Goal: Information Seeking & Learning: Learn about a topic

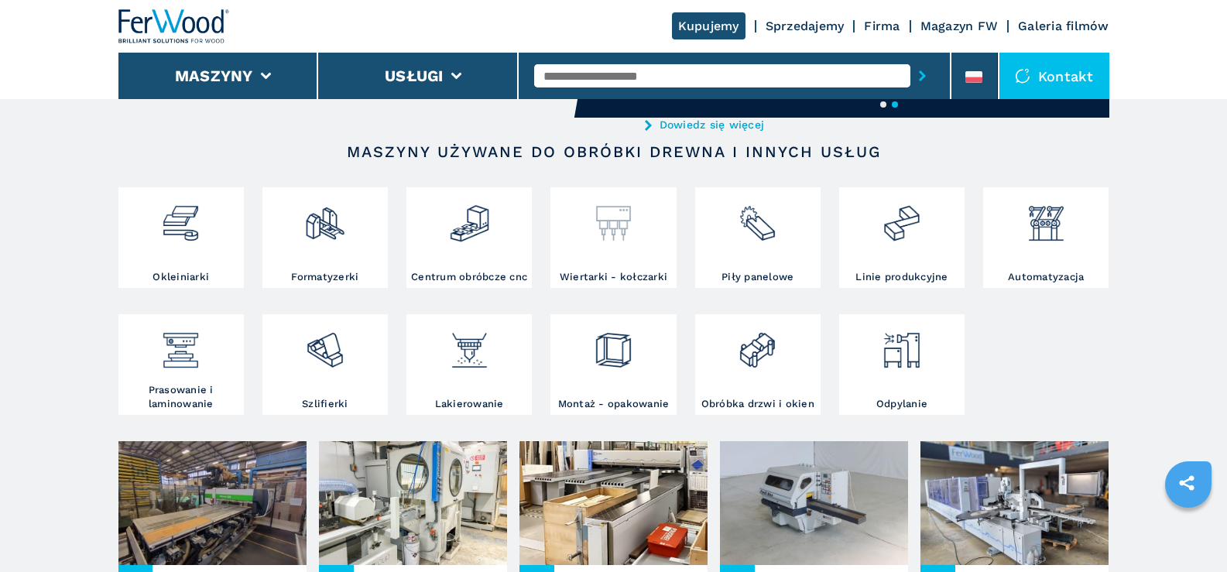
click at [623, 225] on img at bounding box center [613, 217] width 41 height 53
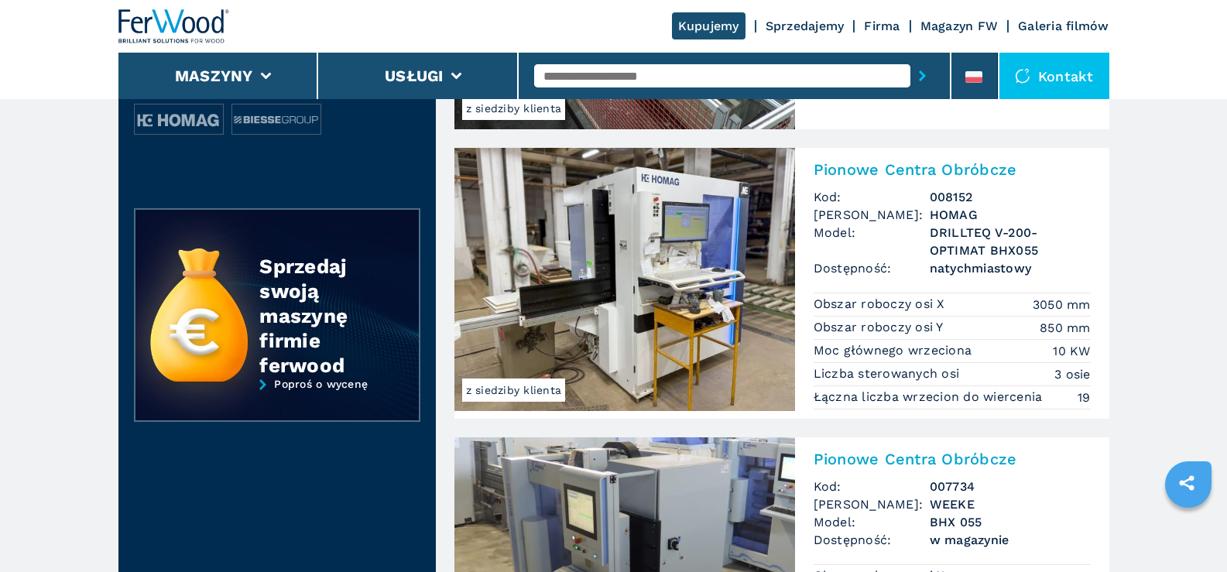
scroll to position [697, 0]
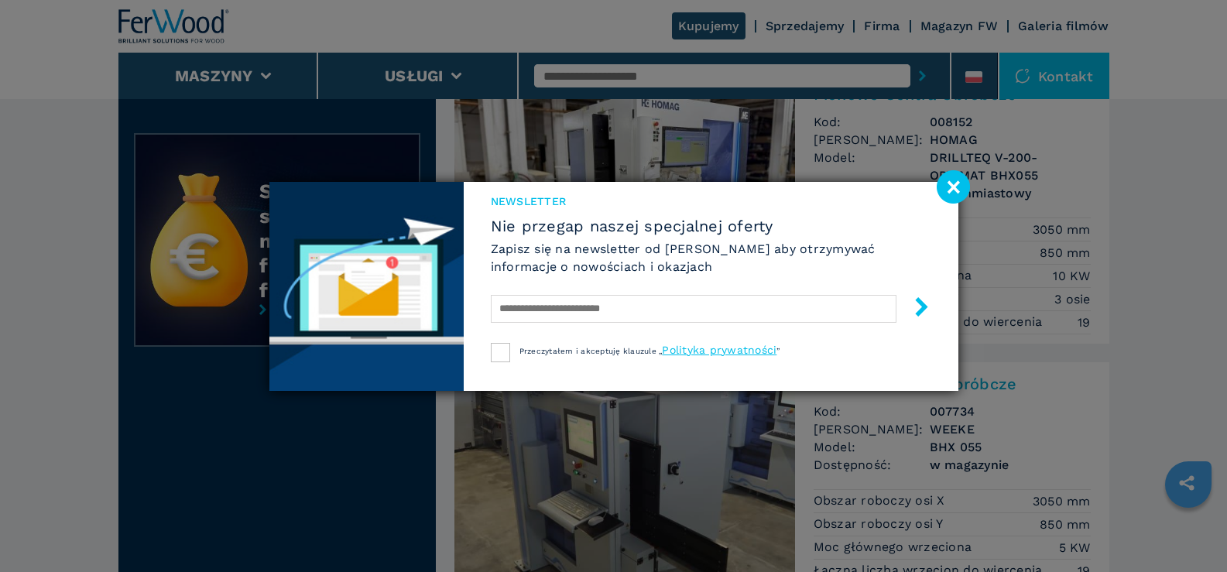
click at [953, 185] on image at bounding box center [953, 186] width 33 height 33
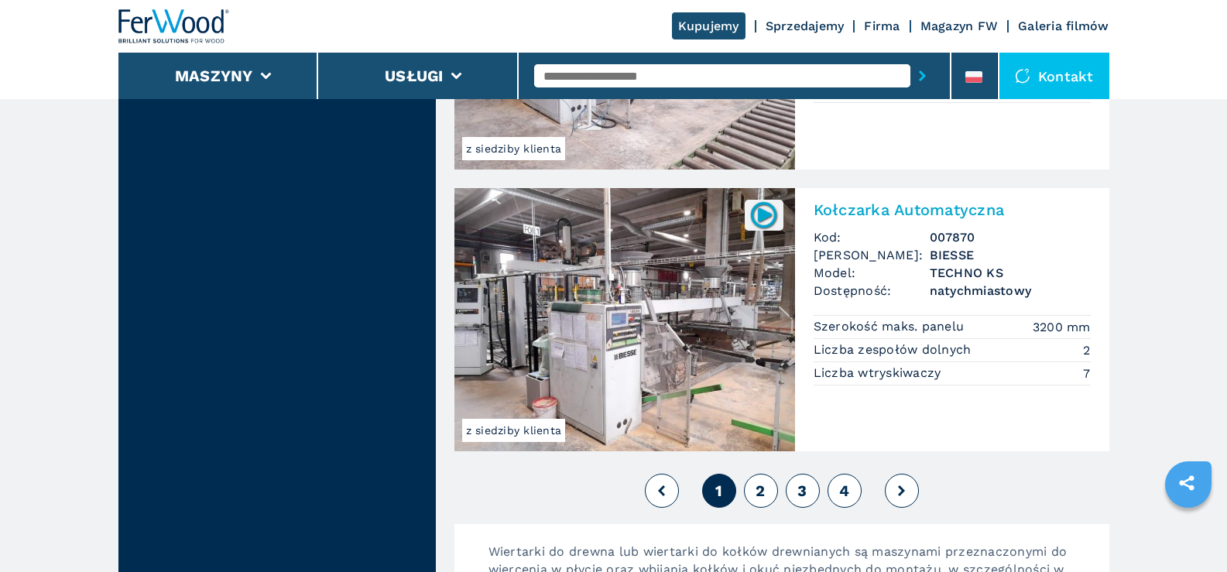
scroll to position [3408, 0]
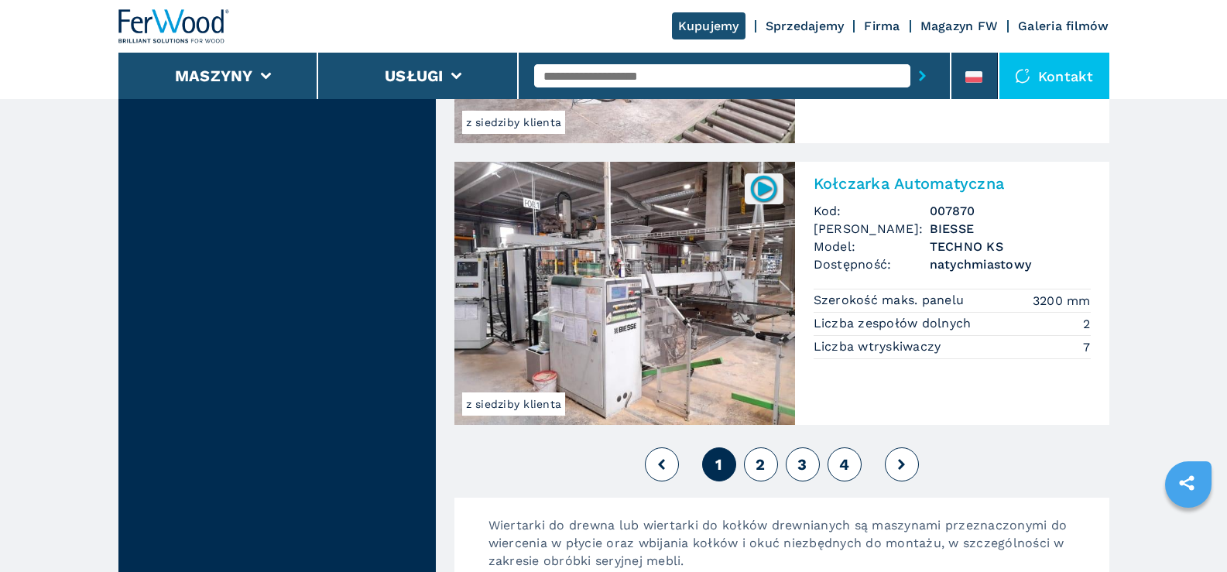
click at [758, 458] on span "2" at bounding box center [760, 464] width 9 height 19
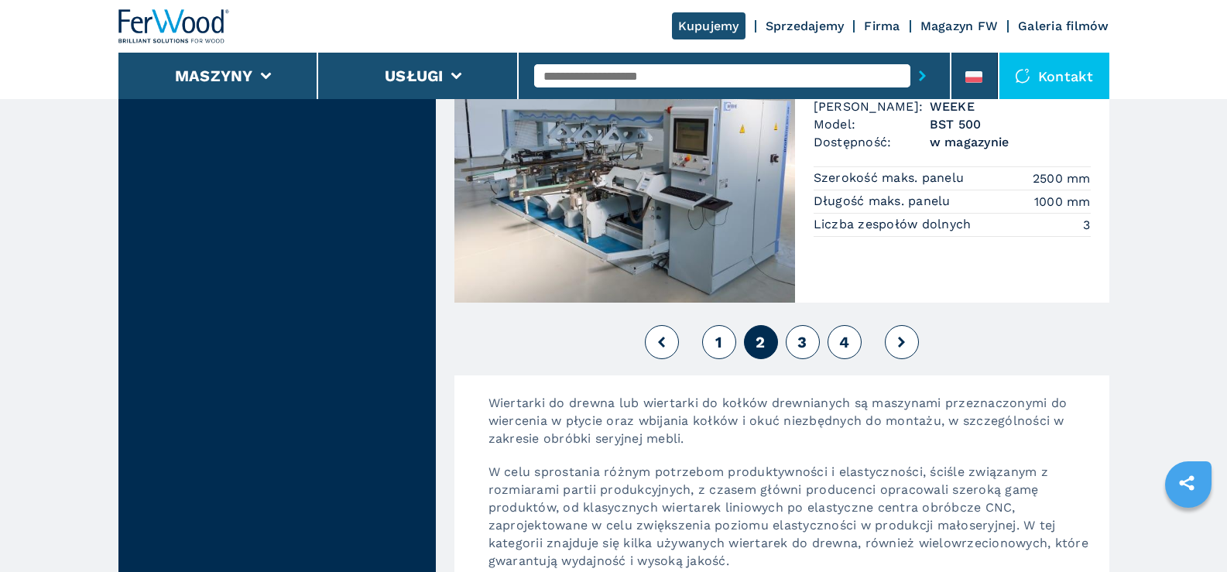
scroll to position [3562, 0]
click at [802, 336] on span "3" at bounding box center [802, 340] width 9 height 19
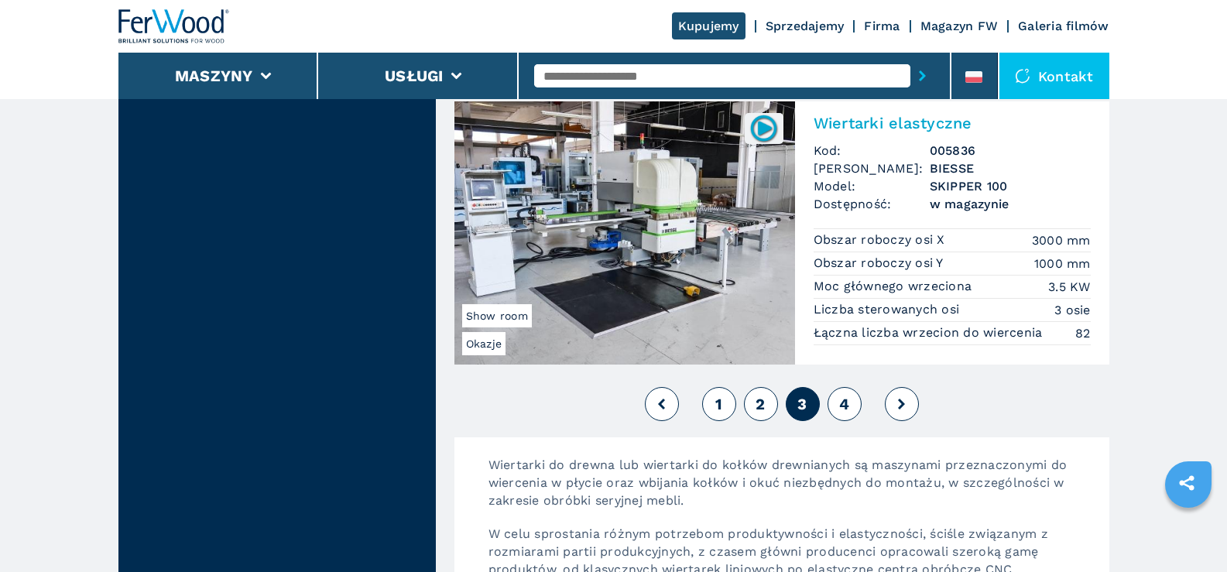
scroll to position [3485, 0]
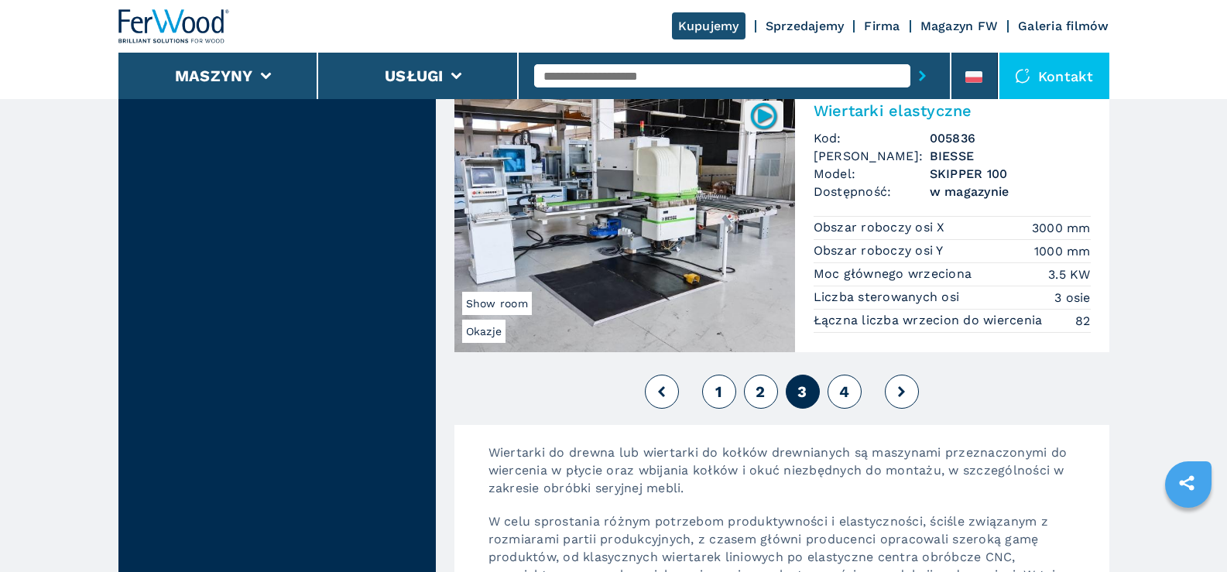
click at [839, 390] on span "4" at bounding box center [844, 392] width 10 height 19
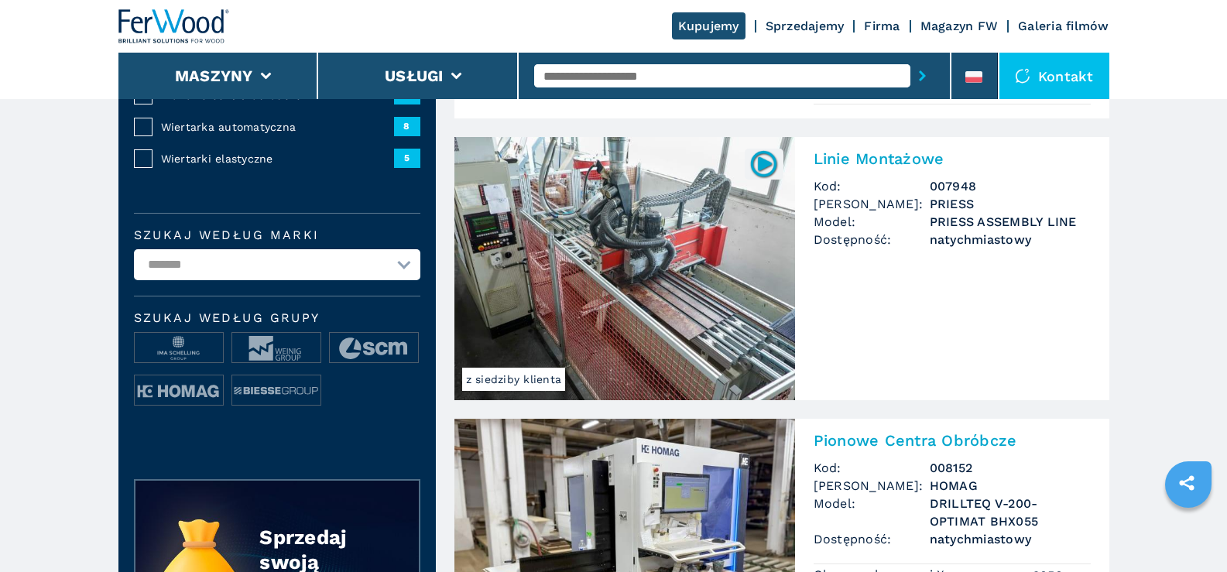
scroll to position [387, 0]
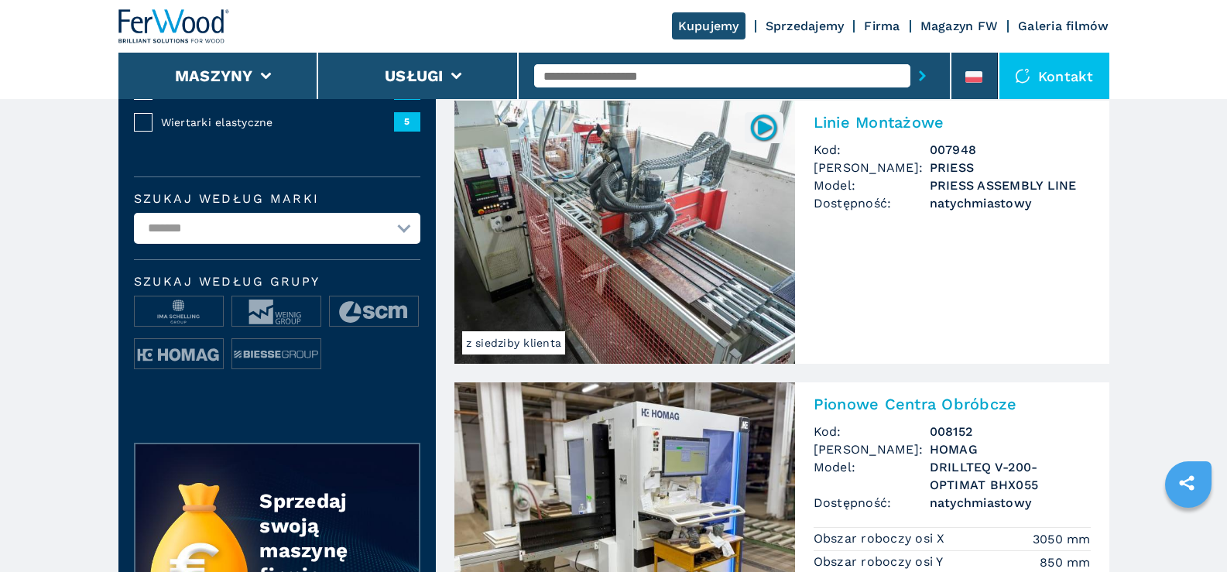
click at [618, 176] on img at bounding box center [625, 232] width 341 height 263
click at [625, 180] on img at bounding box center [625, 232] width 341 height 263
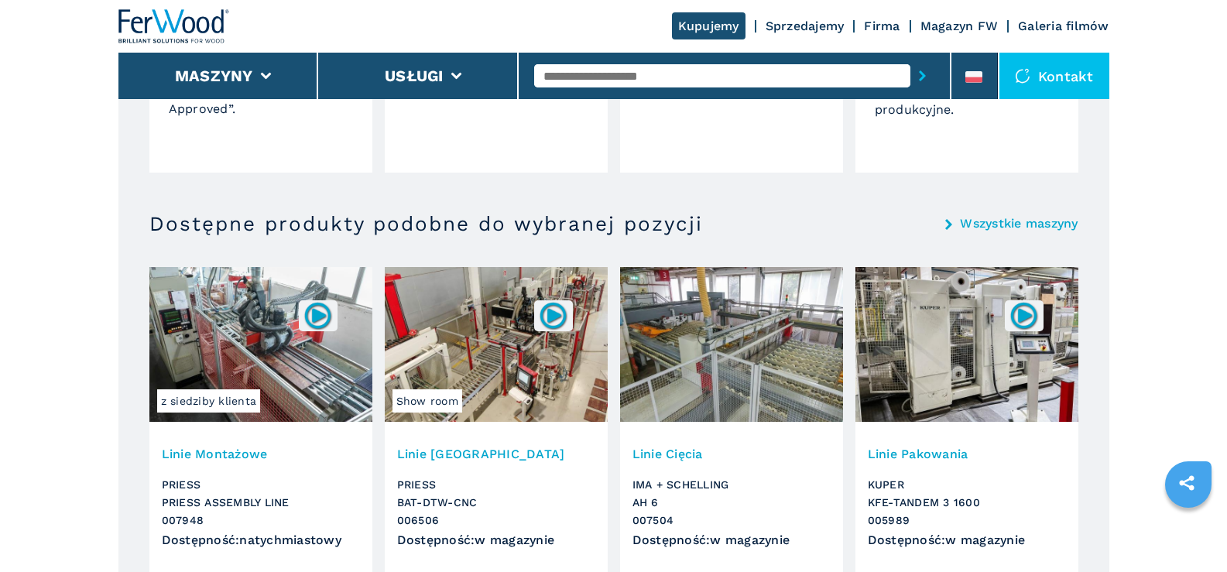
scroll to position [3194, 0]
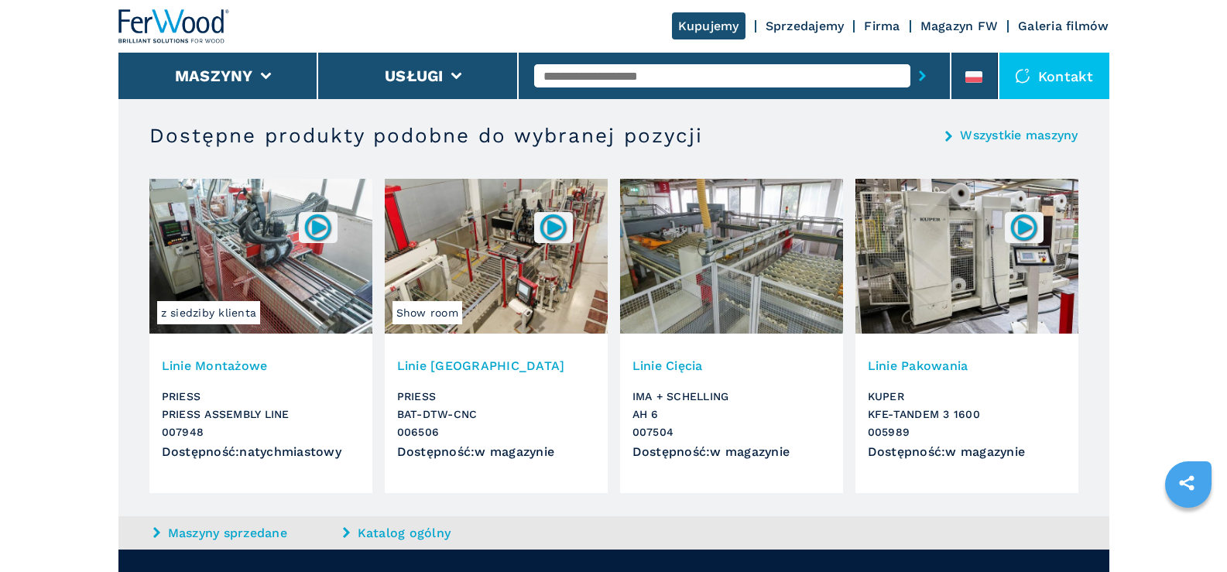
click at [747, 256] on img at bounding box center [731, 256] width 223 height 155
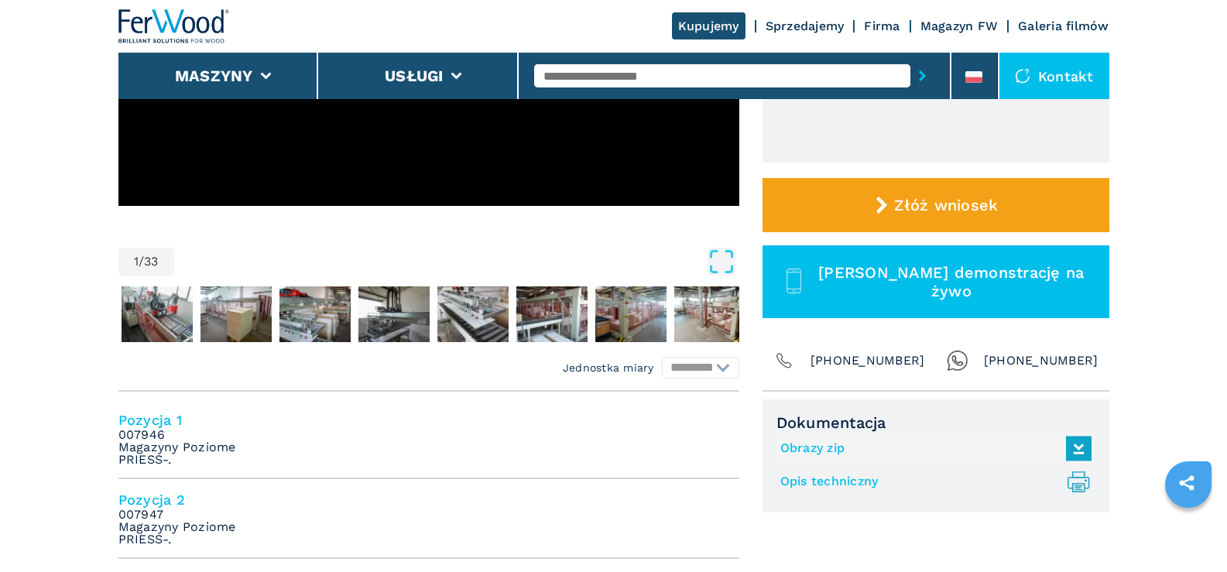
scroll to position [387, 0]
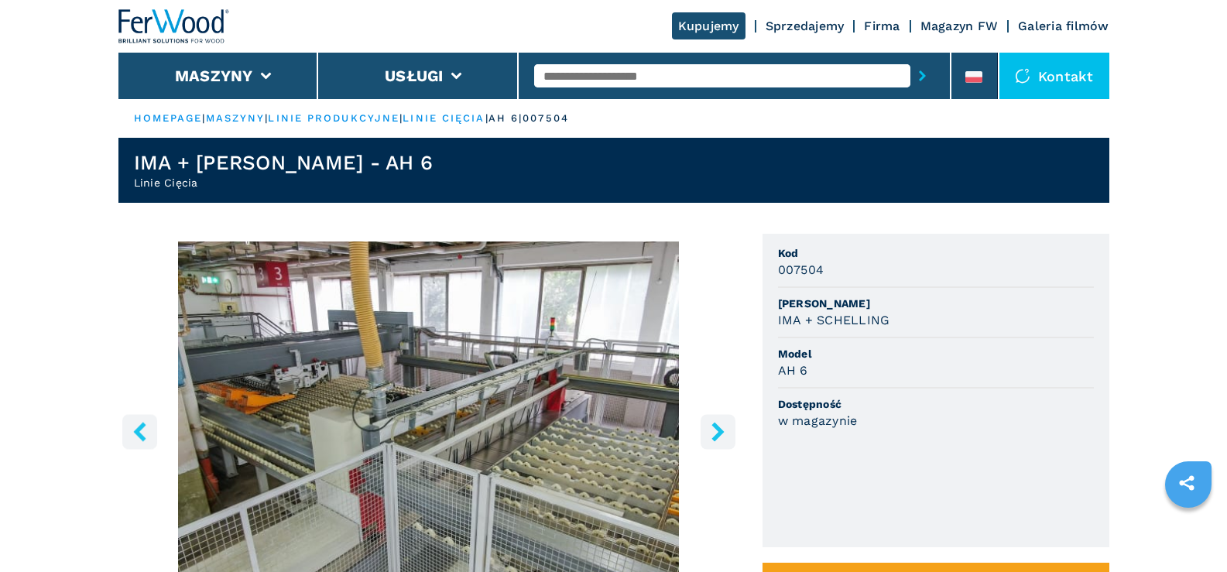
click at [718, 428] on icon "right-button" at bounding box center [718, 431] width 12 height 19
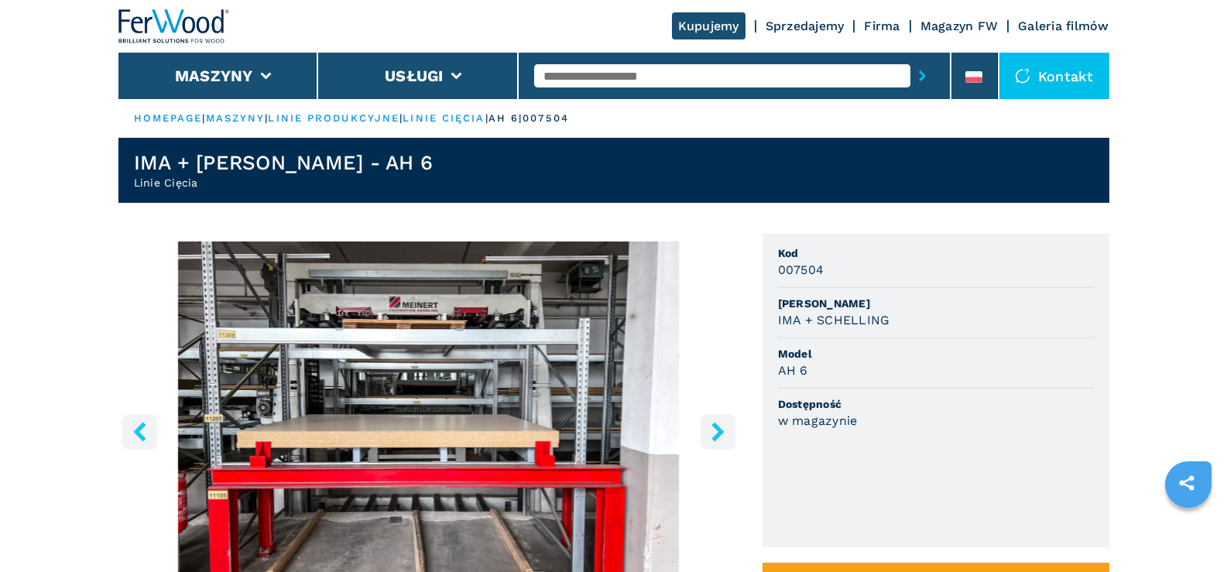
click at [718, 428] on icon "right-button" at bounding box center [718, 431] width 12 height 19
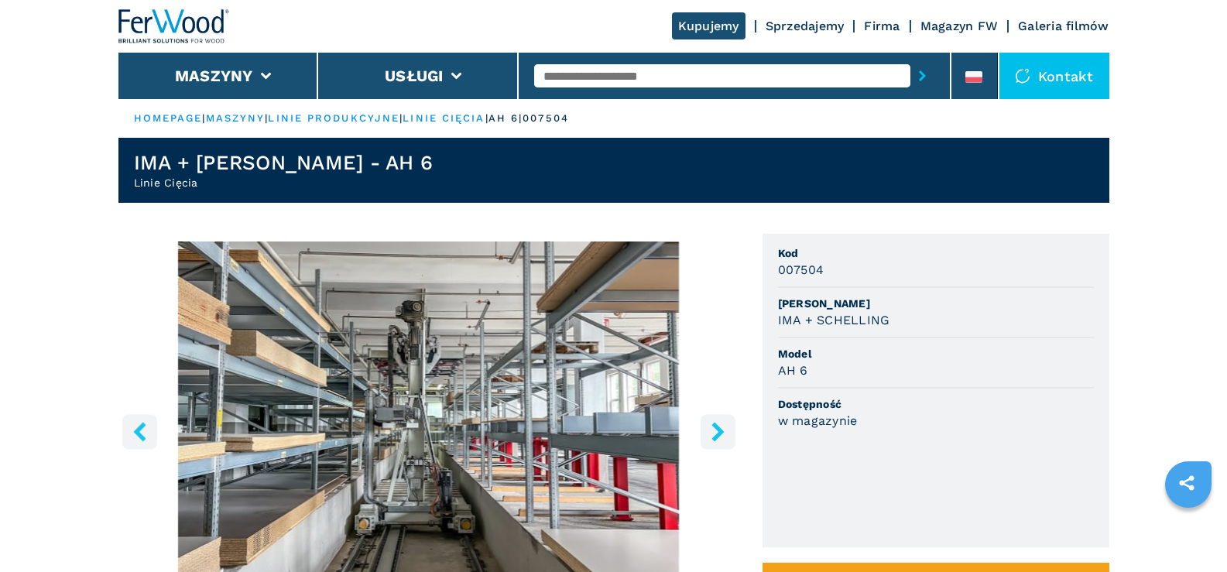
click at [718, 428] on icon "right-button" at bounding box center [718, 431] width 12 height 19
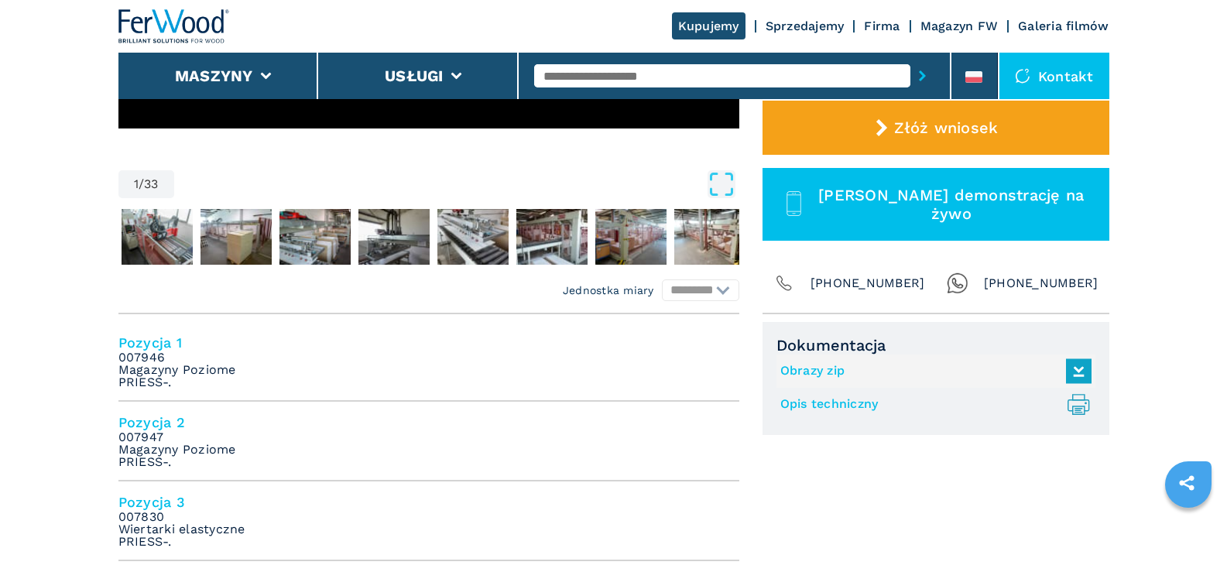
scroll to position [465, 0]
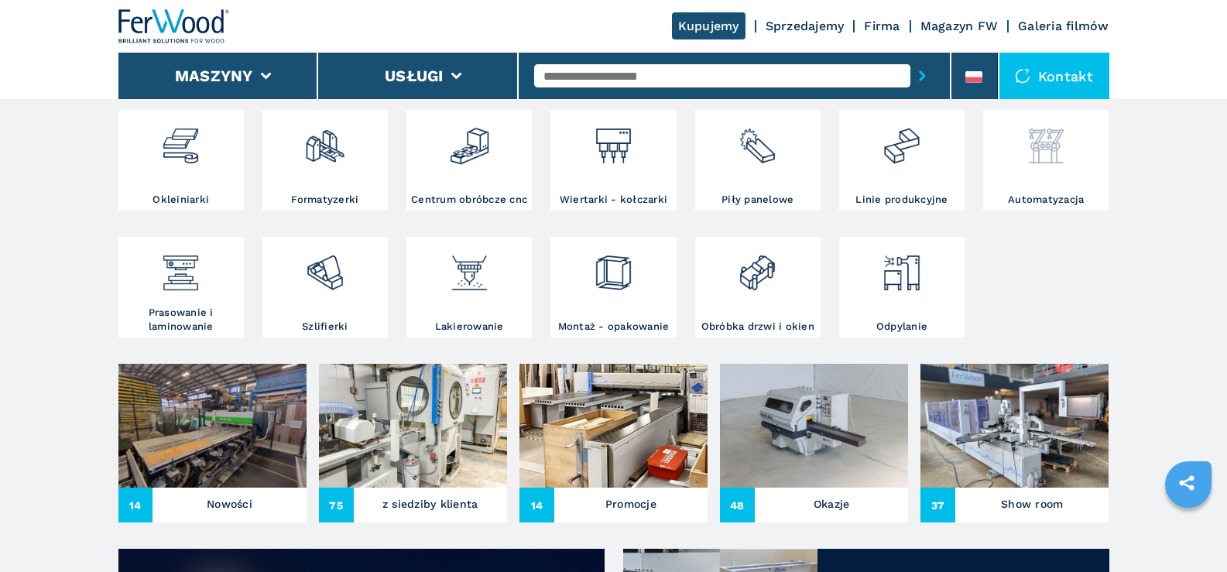
click at [1043, 154] on img at bounding box center [1046, 140] width 41 height 53
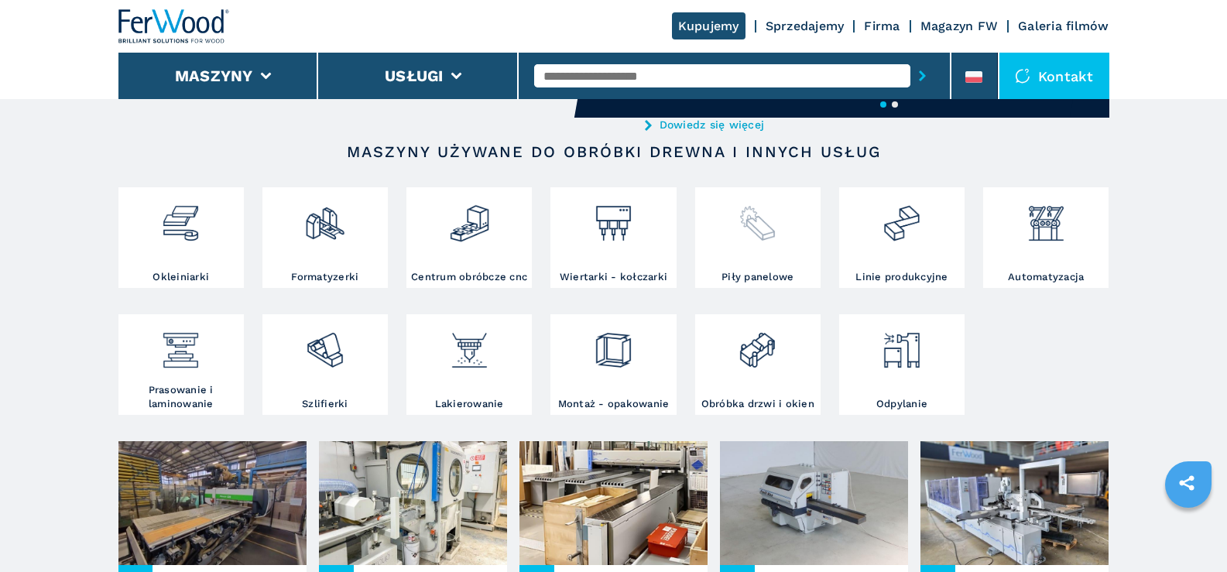
click at [754, 232] on img at bounding box center [757, 217] width 41 height 53
click at [755, 220] on img at bounding box center [757, 217] width 41 height 53
click at [628, 219] on img at bounding box center [613, 217] width 41 height 53
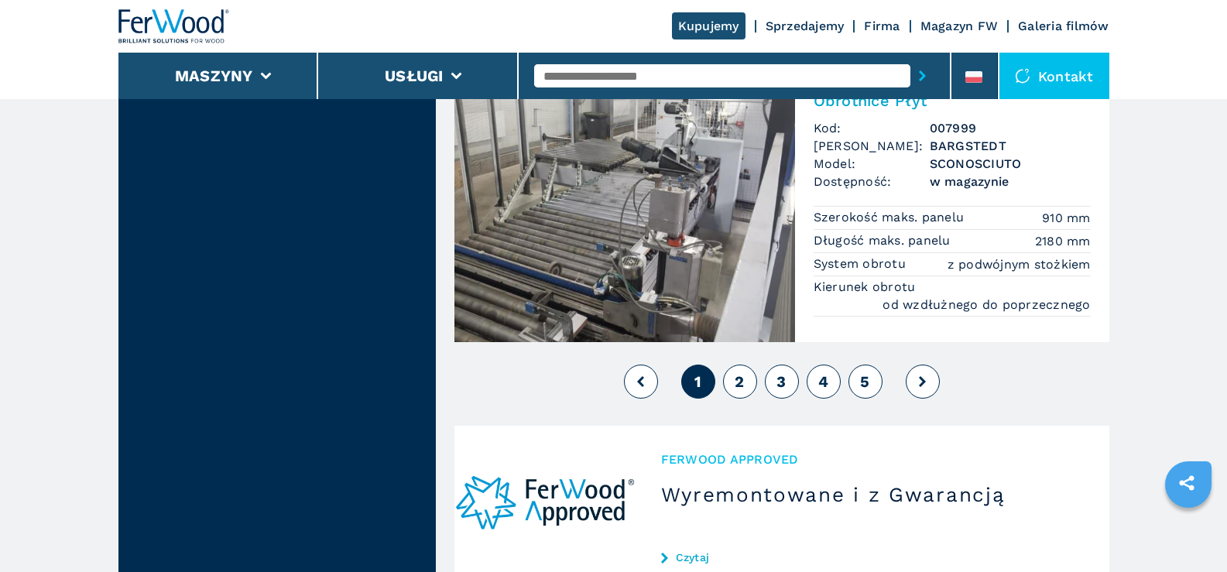
scroll to position [3485, 0]
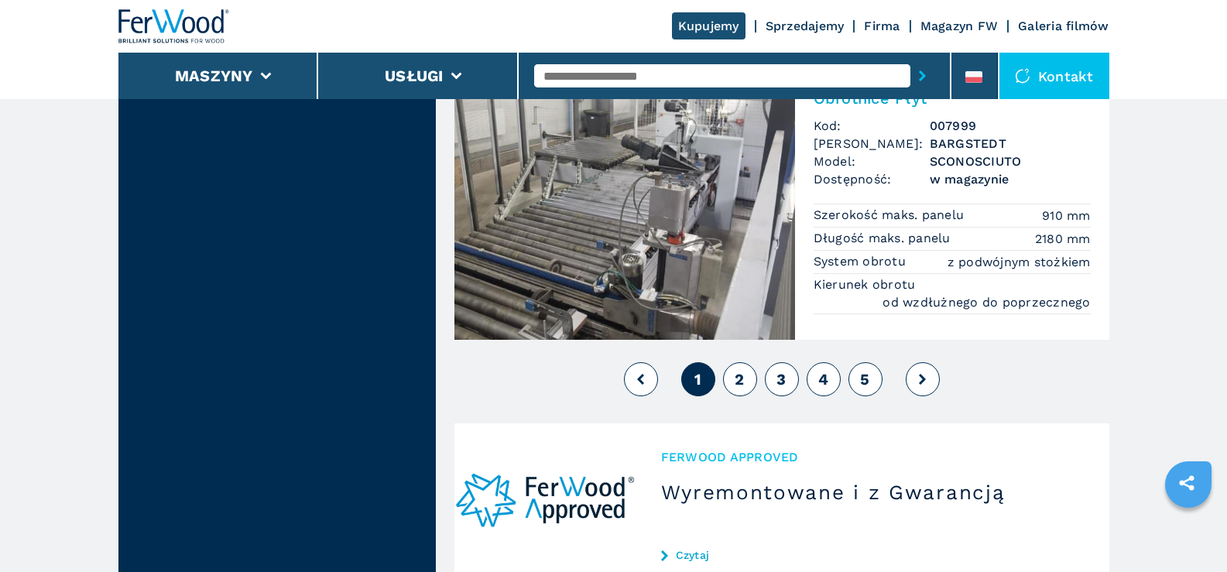
click at [739, 379] on span "2" at bounding box center [739, 379] width 9 height 19
click at [740, 377] on span "2" at bounding box center [739, 379] width 9 height 19
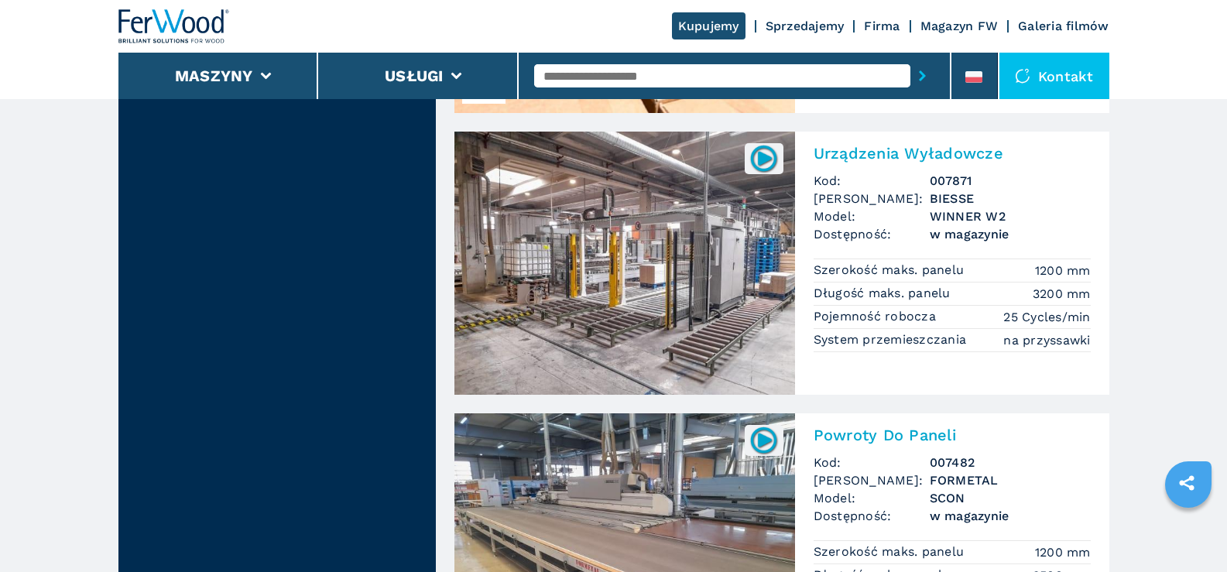
scroll to position [2865, 0]
click at [652, 243] on img at bounding box center [625, 263] width 341 height 263
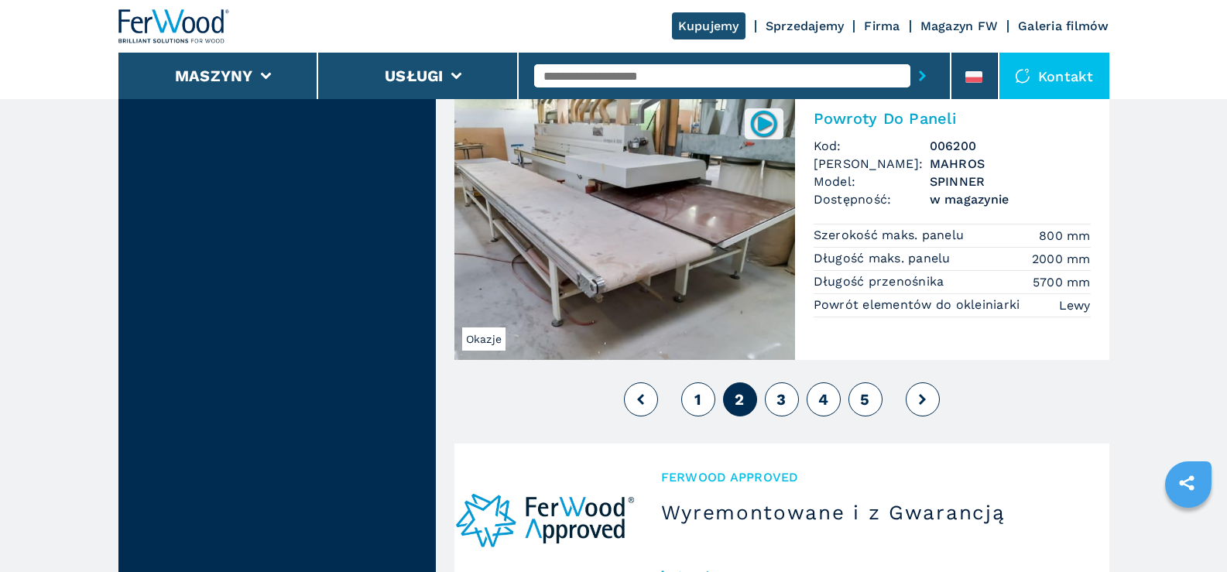
scroll to position [3485, 0]
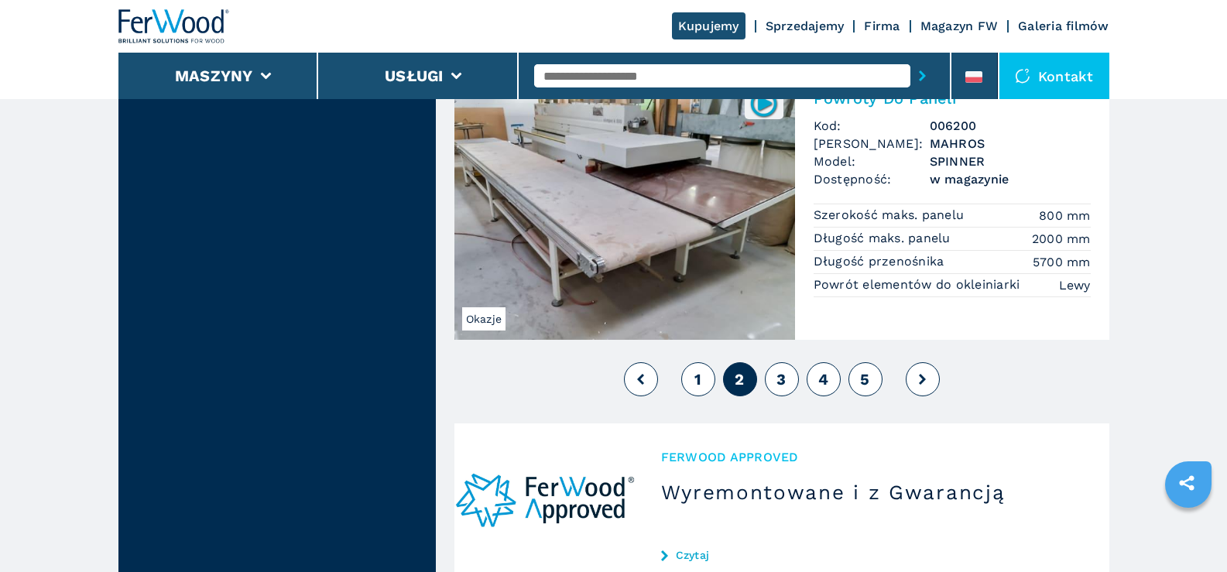
click at [782, 377] on span "3" at bounding box center [781, 379] width 9 height 19
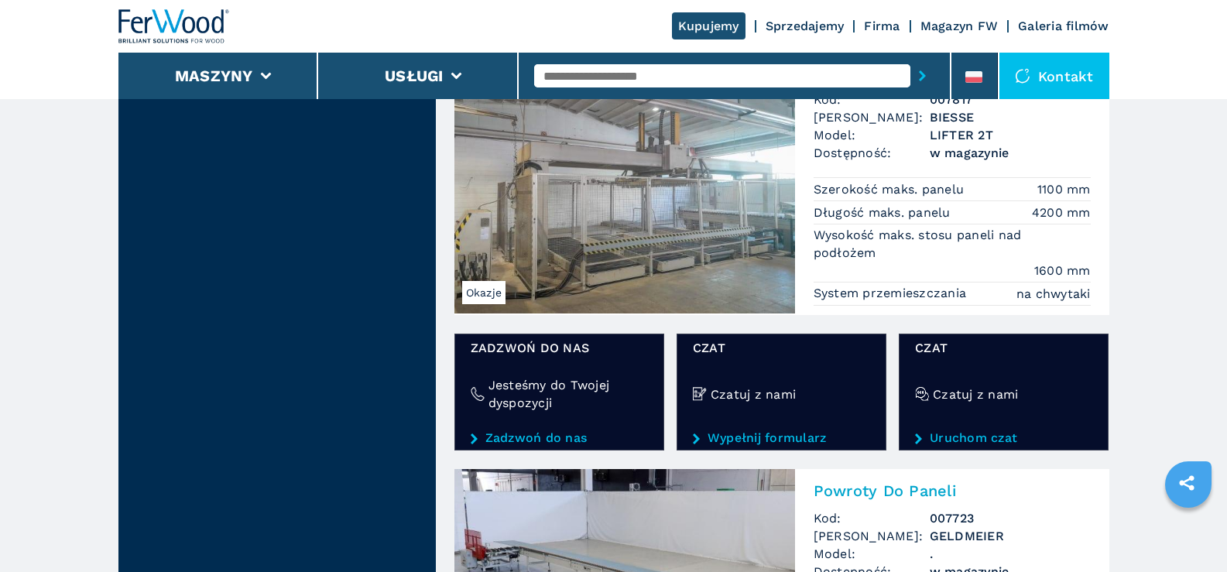
scroll to position [2246, 0]
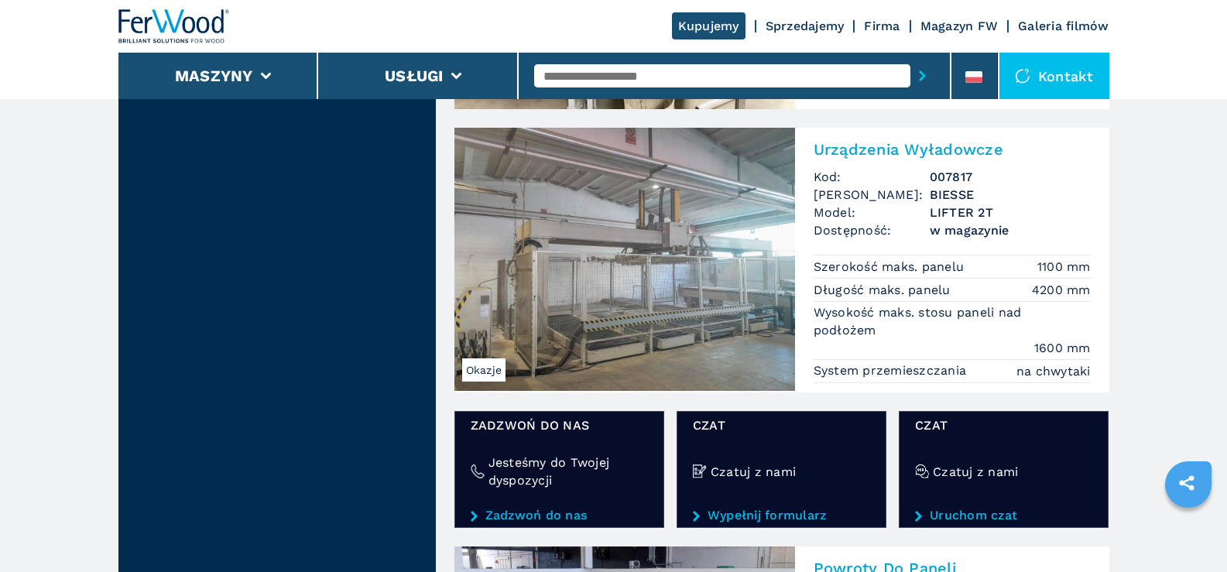
click at [847, 152] on h2 "Urządzenia Wyładowcze" at bounding box center [952, 149] width 277 height 19
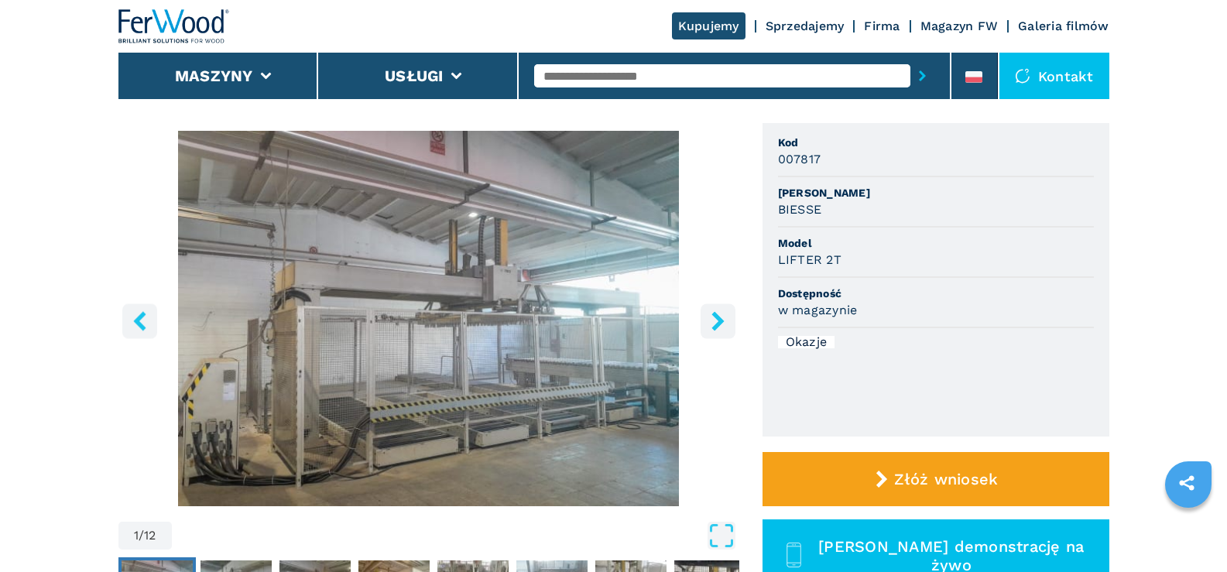
scroll to position [155, 0]
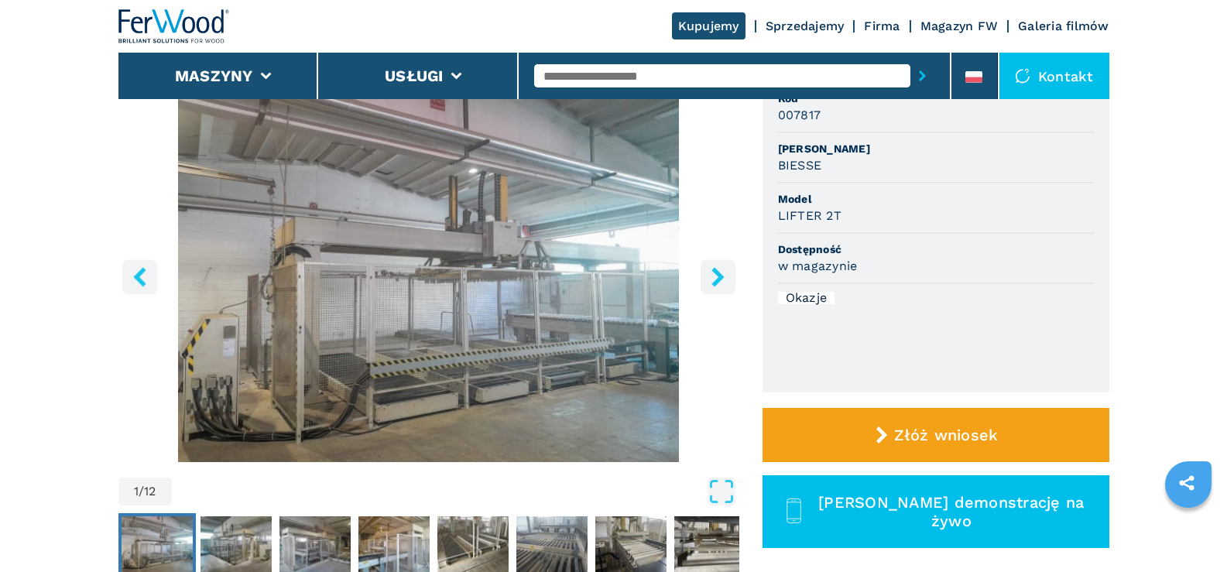
click at [717, 270] on icon "right-button" at bounding box center [718, 276] width 12 height 19
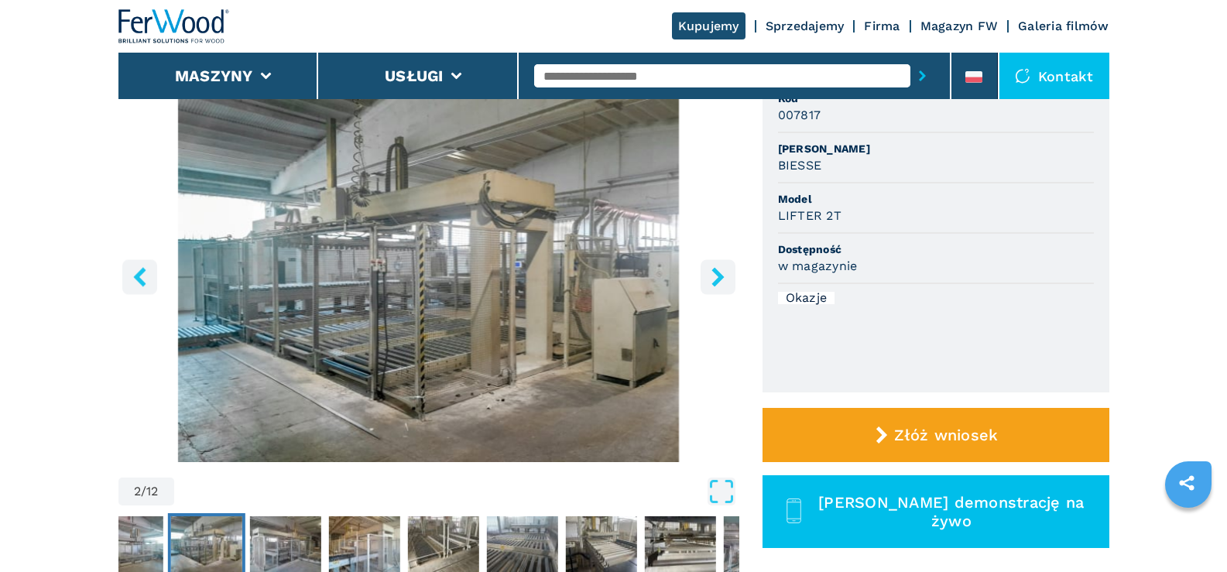
click at [717, 270] on icon "right-button" at bounding box center [718, 276] width 12 height 19
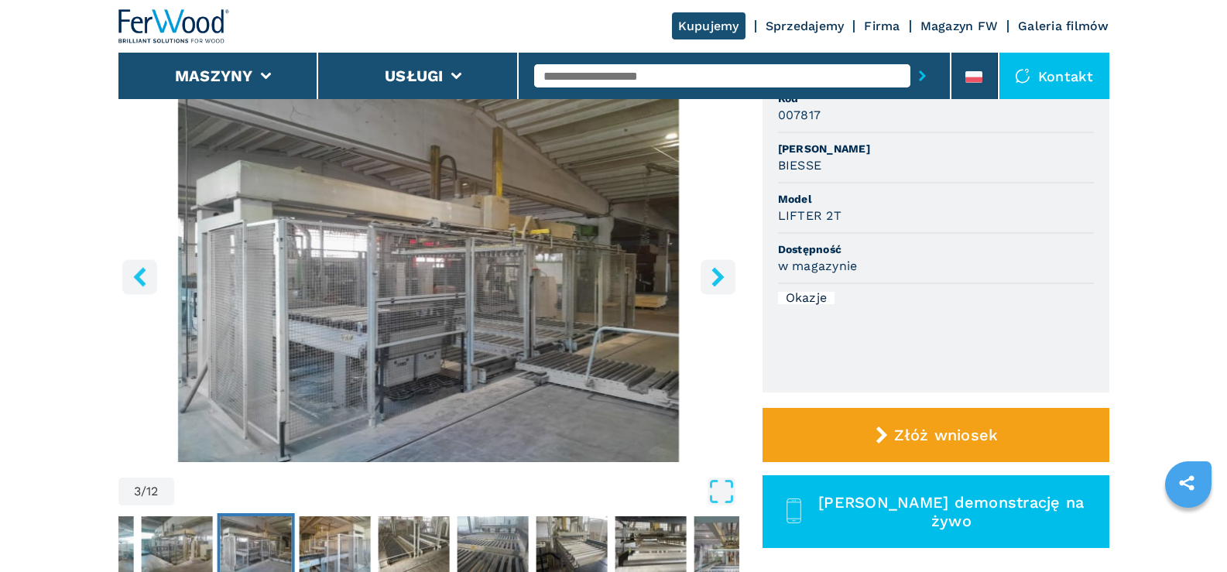
click at [717, 270] on icon "right-button" at bounding box center [718, 276] width 12 height 19
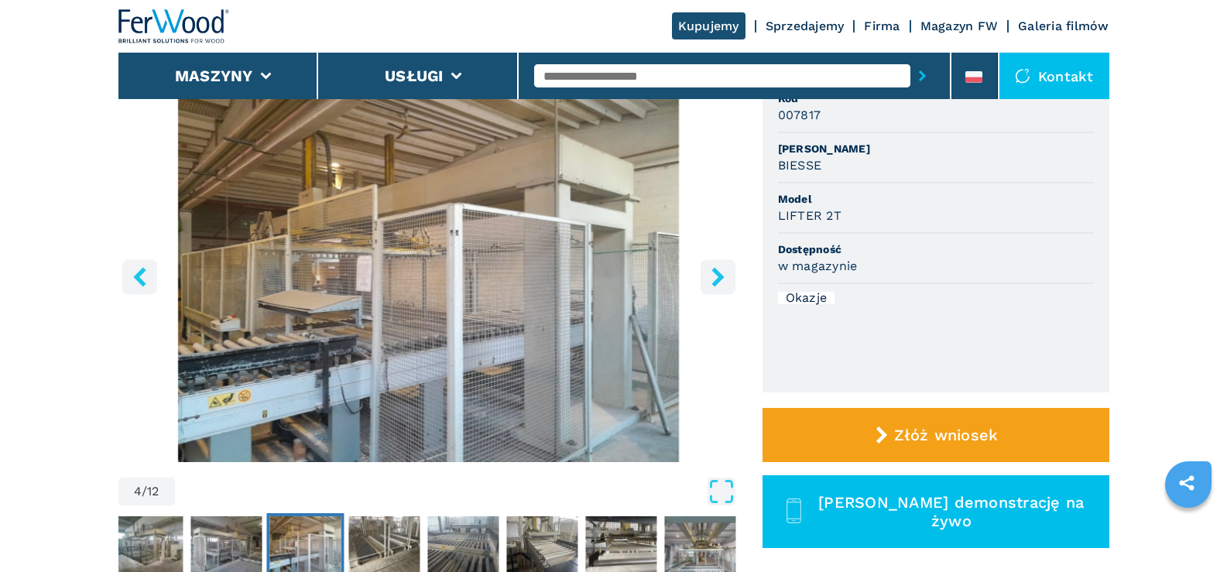
click at [717, 270] on icon "right-button" at bounding box center [718, 276] width 12 height 19
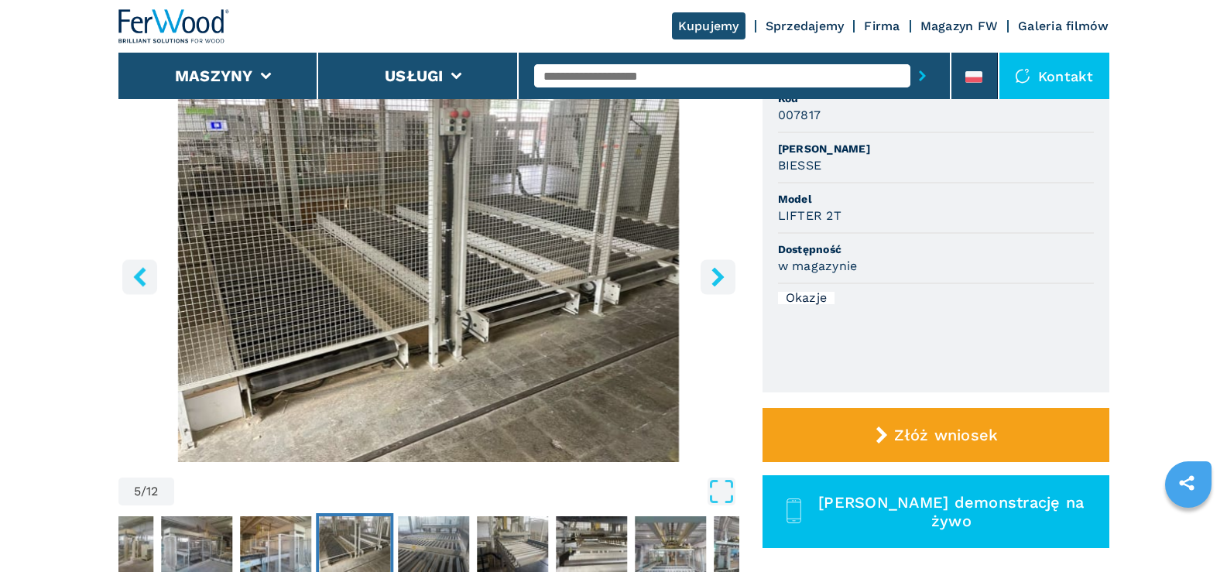
click at [717, 270] on icon "right-button" at bounding box center [718, 276] width 12 height 19
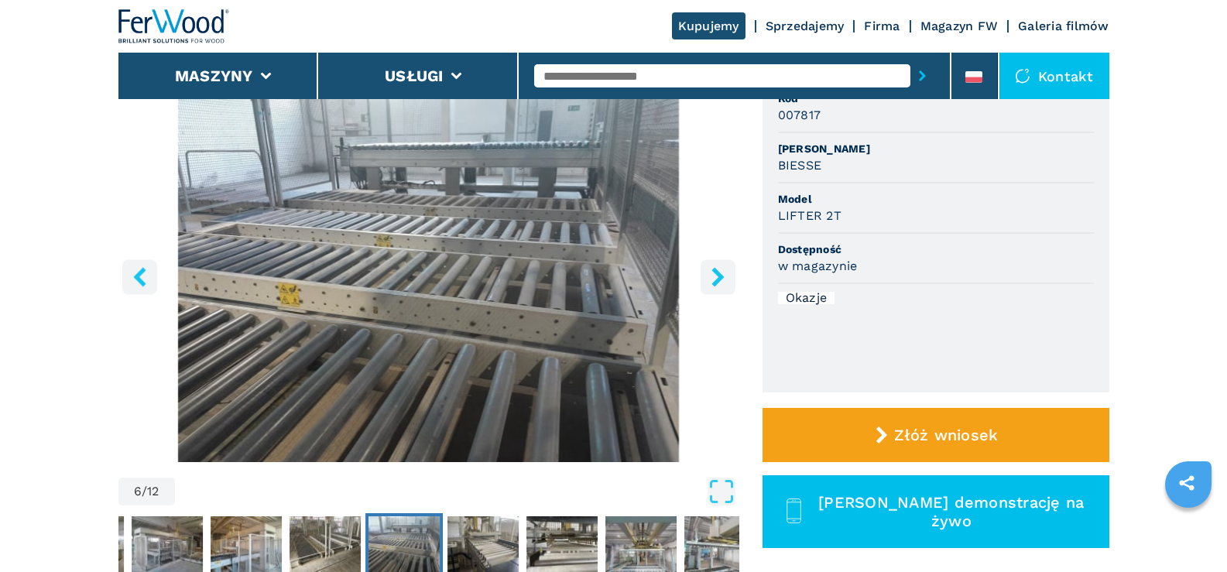
click at [717, 270] on icon "right-button" at bounding box center [718, 276] width 12 height 19
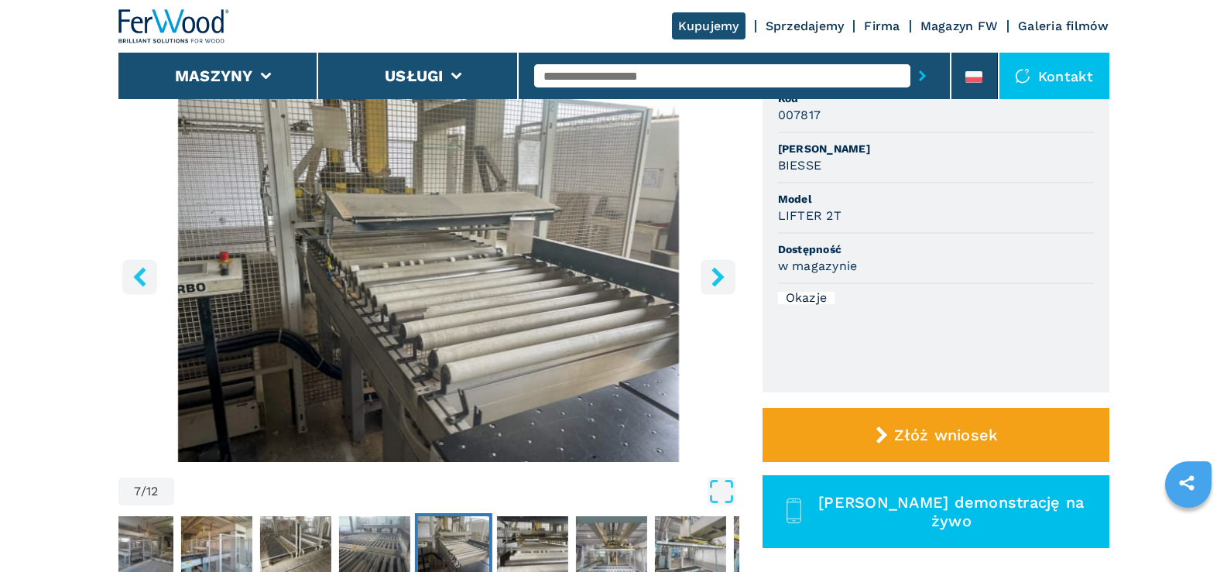
click at [717, 270] on icon "right-button" at bounding box center [718, 276] width 12 height 19
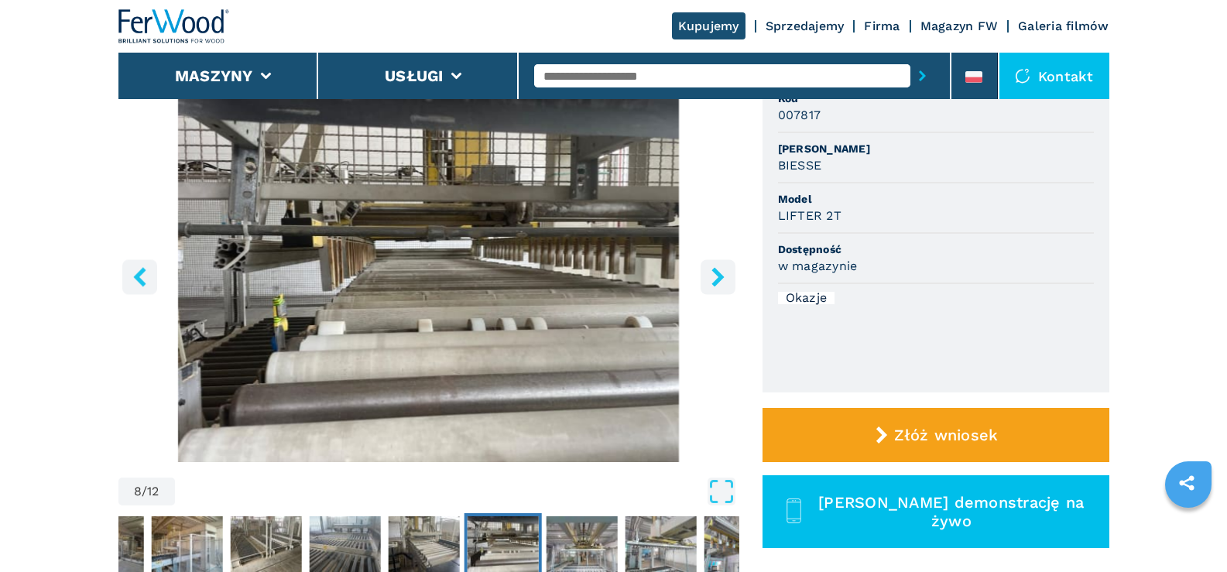
click at [711, 277] on icon "right-button" at bounding box center [718, 276] width 19 height 19
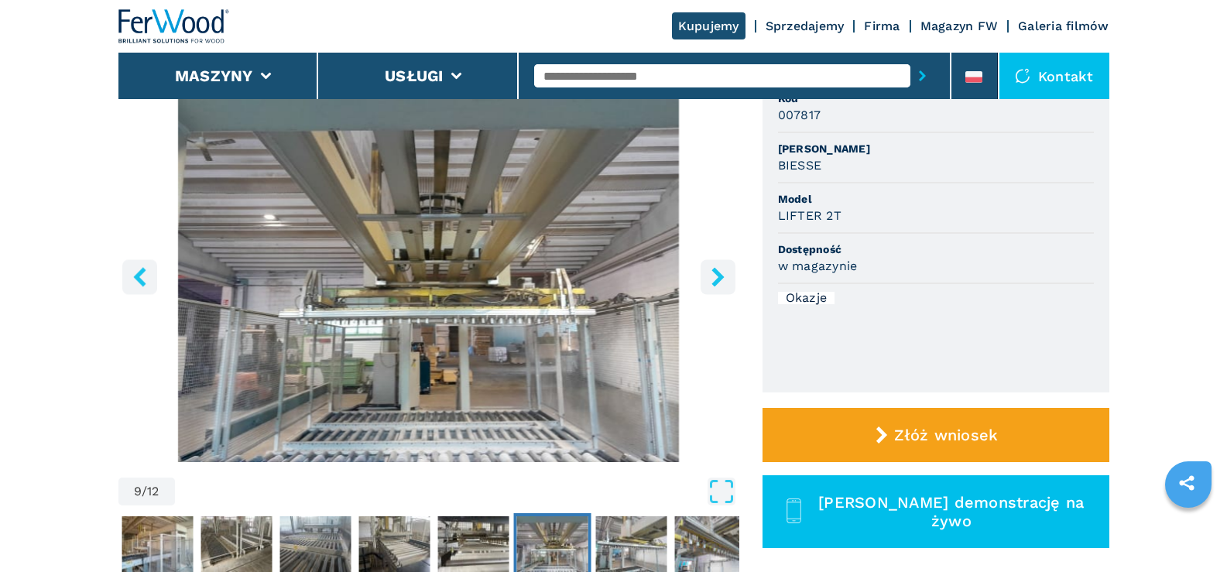
click at [712, 276] on icon "right-button" at bounding box center [718, 276] width 19 height 19
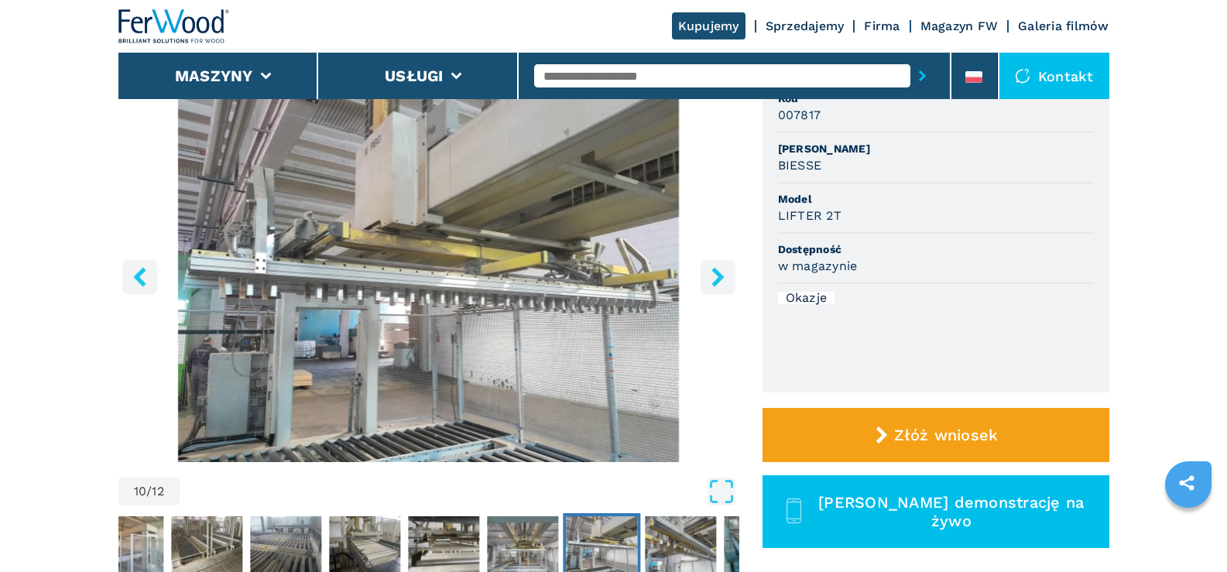
click at [712, 276] on icon "right-button" at bounding box center [718, 276] width 19 height 19
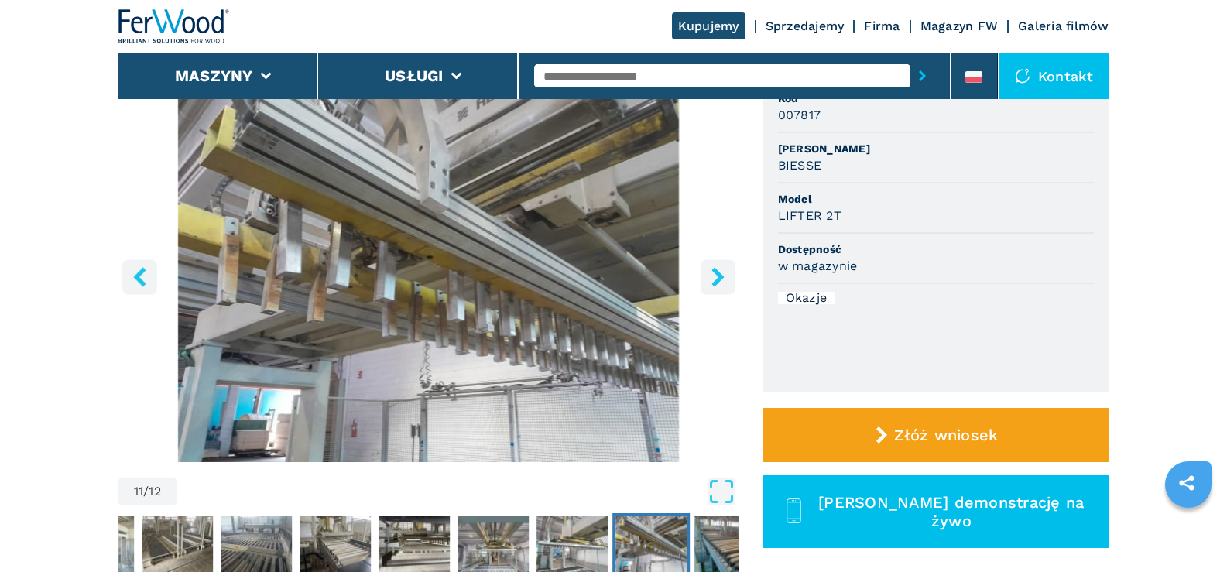
click at [712, 276] on icon "right-button" at bounding box center [718, 276] width 19 height 19
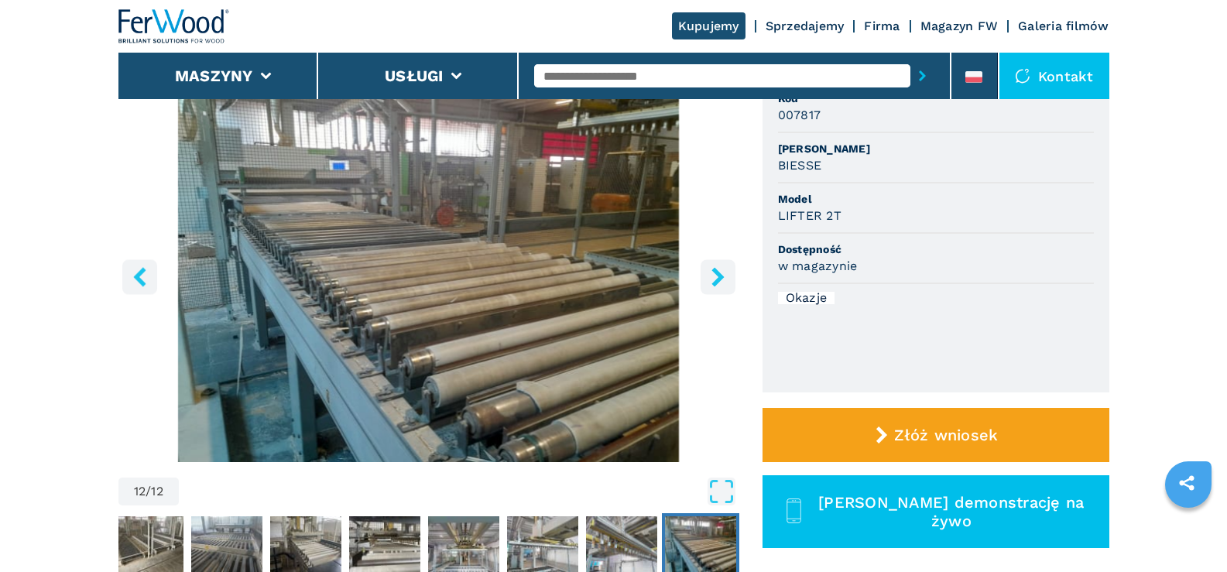
click at [712, 276] on icon "right-button" at bounding box center [718, 276] width 19 height 19
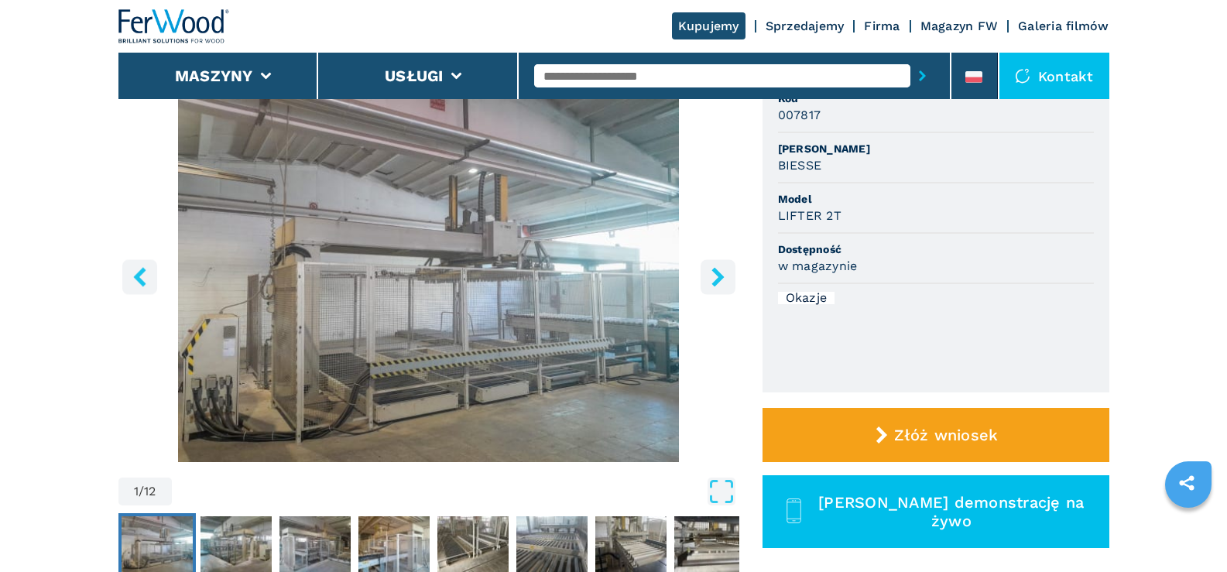
click at [712, 276] on icon "right-button" at bounding box center [718, 276] width 19 height 19
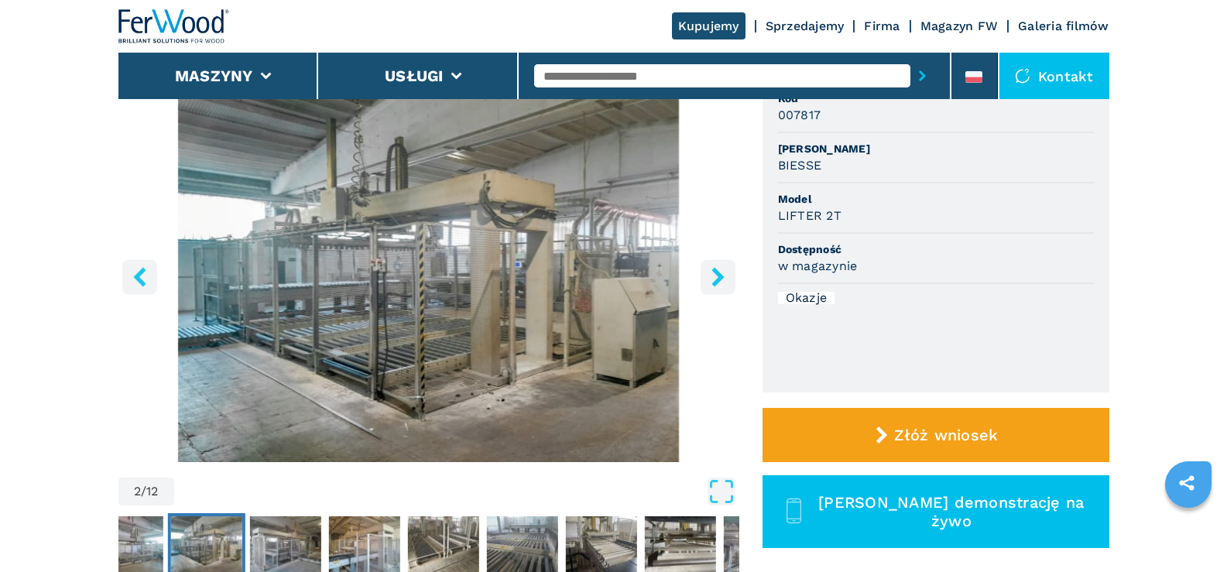
click at [712, 276] on icon "right-button" at bounding box center [718, 276] width 19 height 19
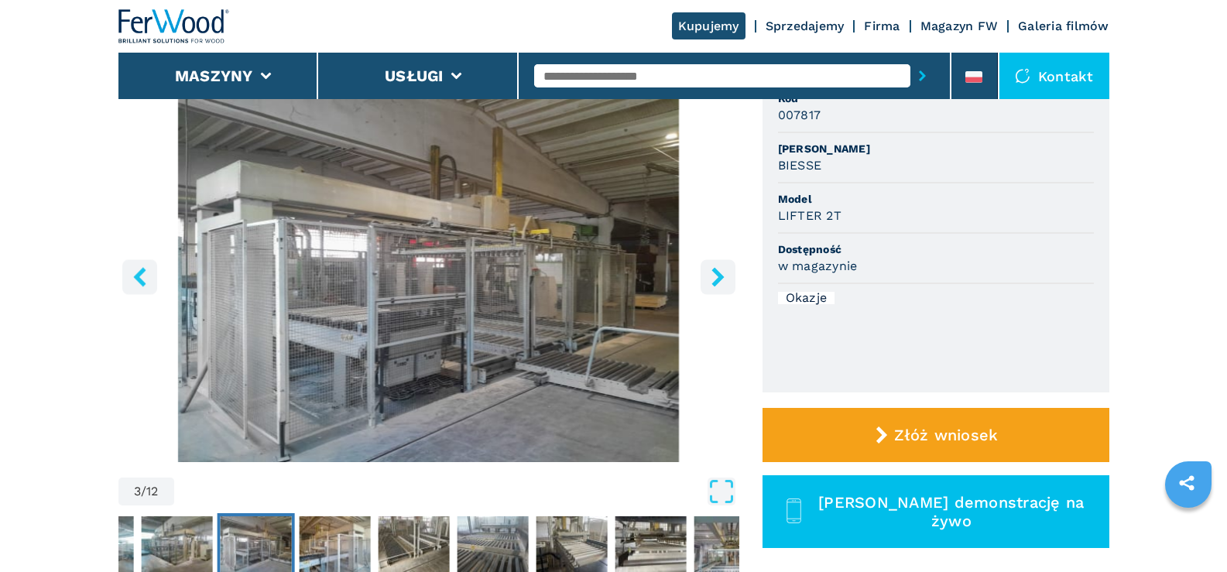
click at [712, 276] on icon "right-button" at bounding box center [718, 276] width 19 height 19
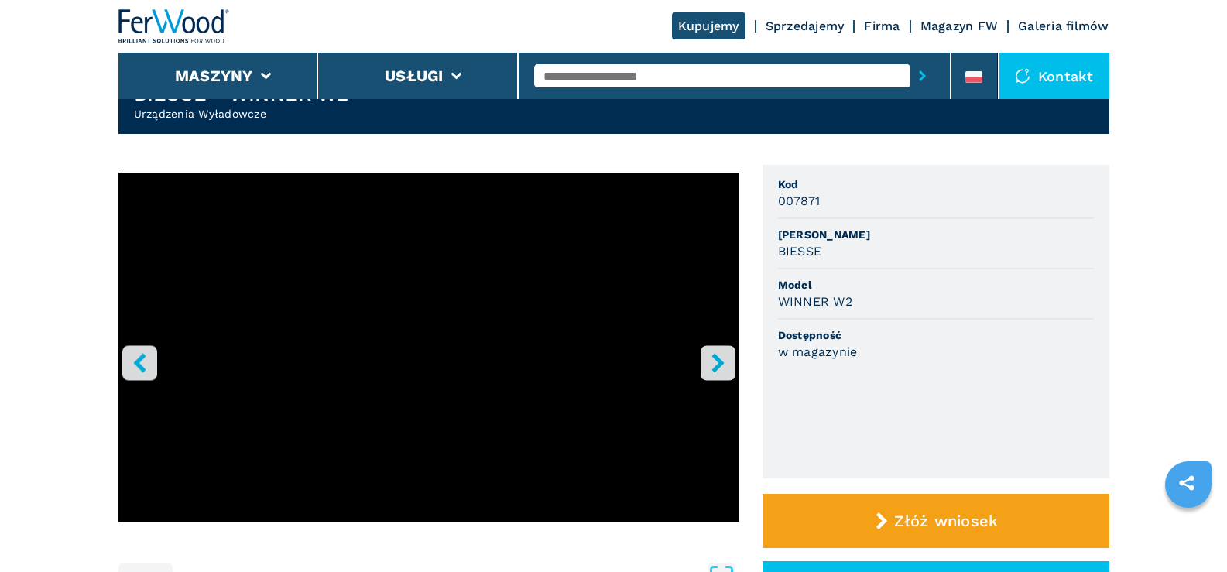
scroll to position [77, 0]
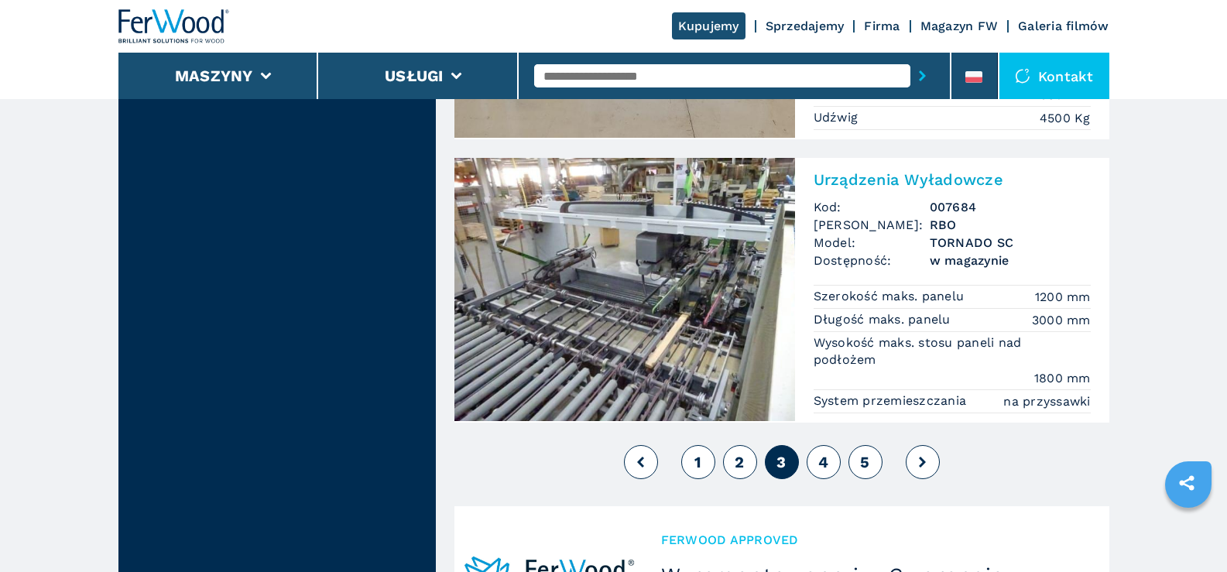
scroll to position [3485, 0]
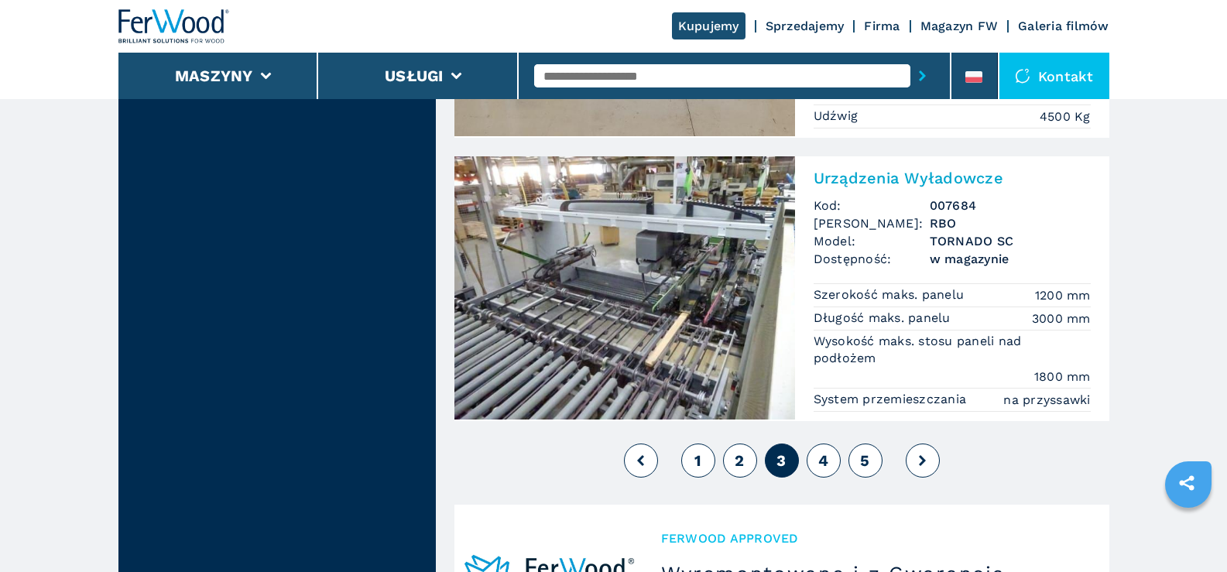
click at [820, 459] on span "4" at bounding box center [824, 460] width 10 height 19
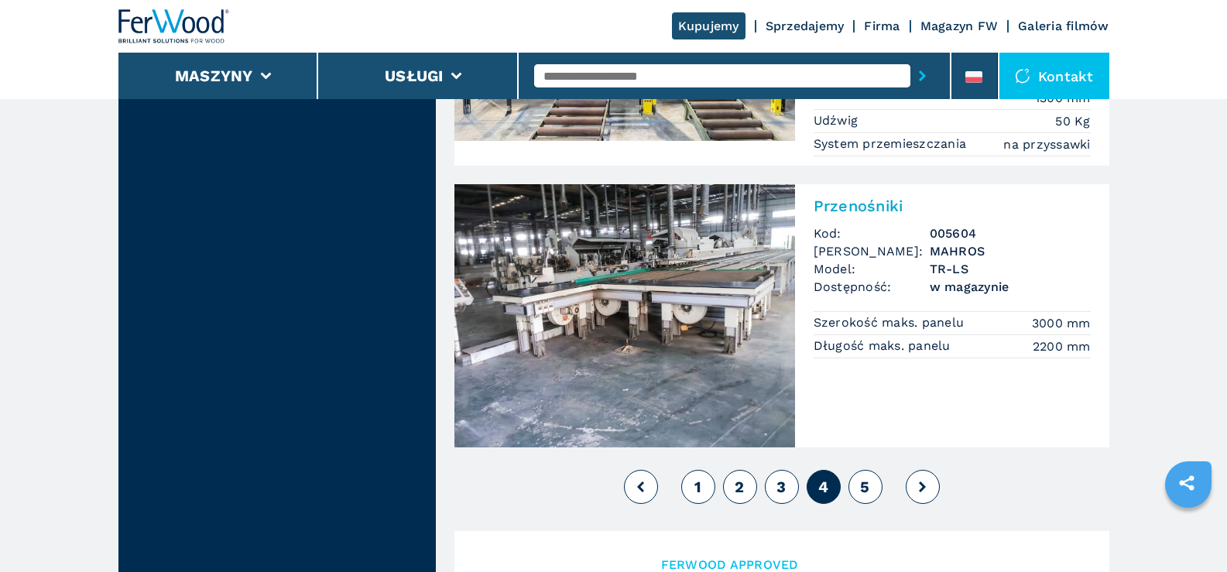
scroll to position [3485, 0]
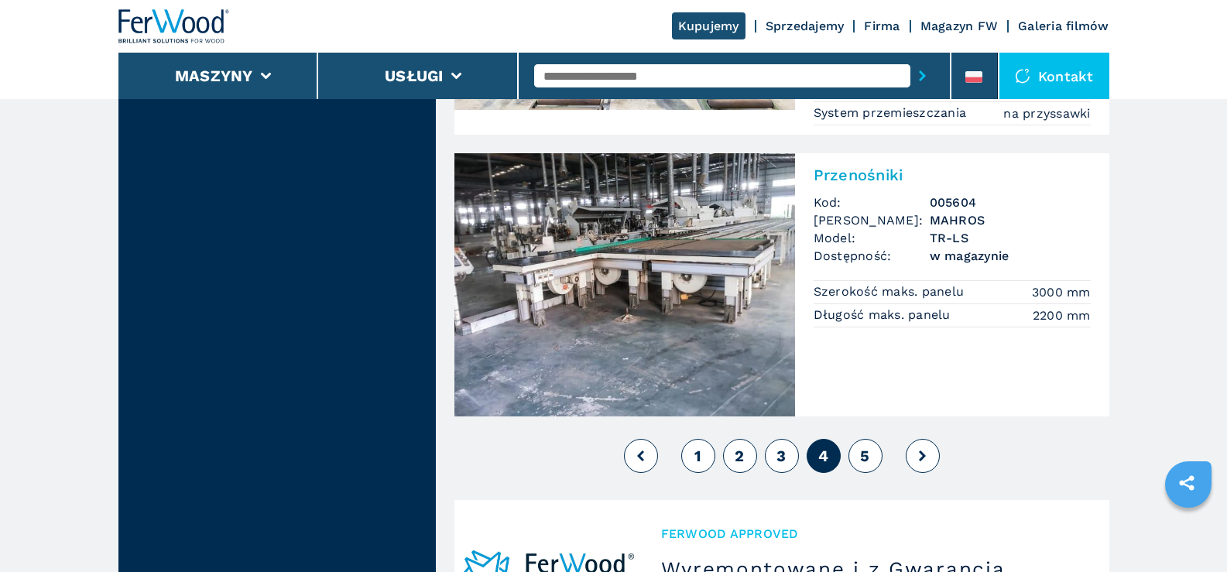
click at [867, 451] on span "5" at bounding box center [864, 456] width 9 height 19
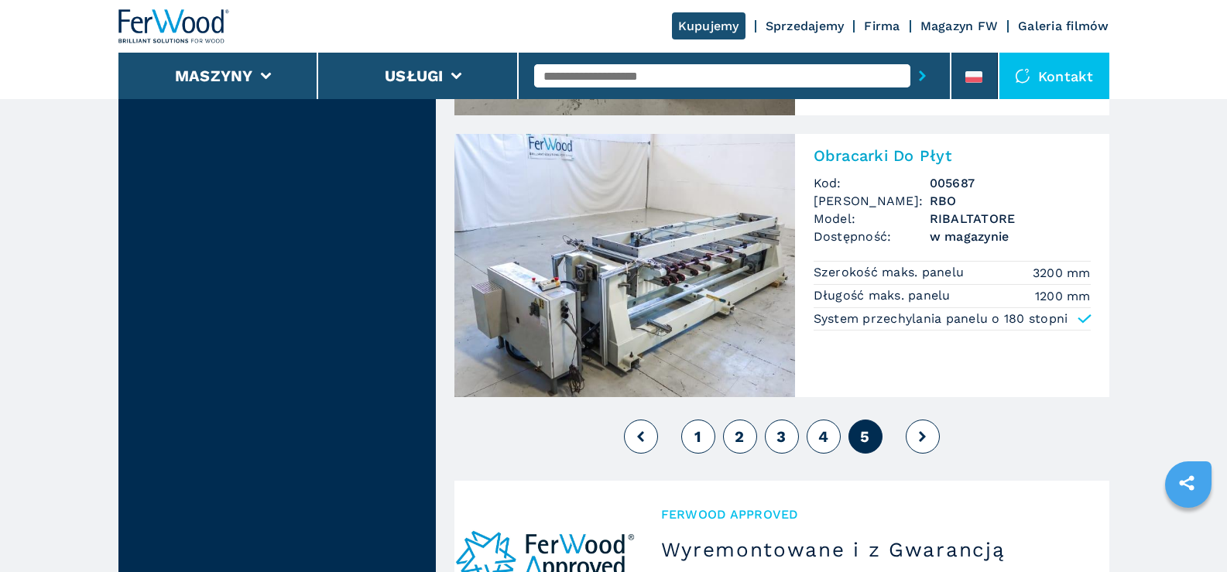
scroll to position [2865, 0]
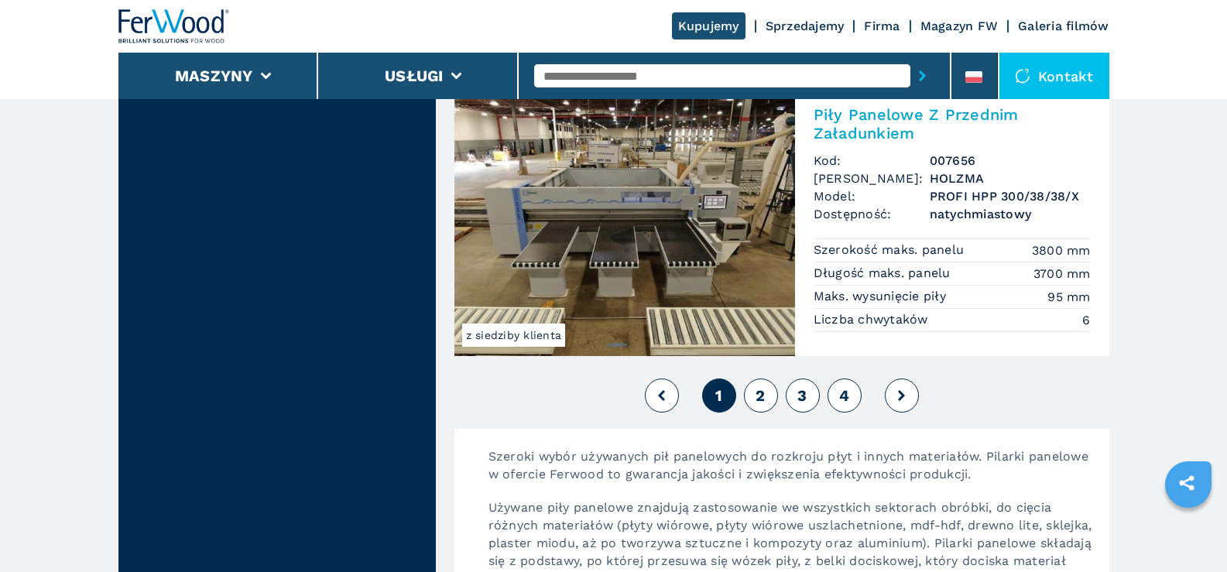
scroll to position [3562, 0]
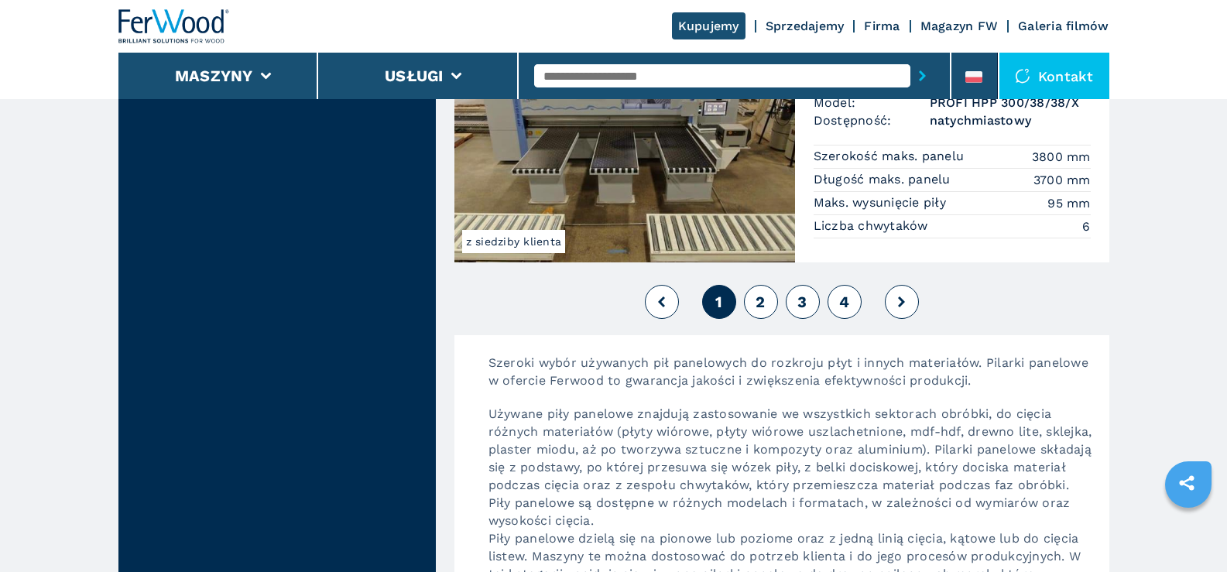
click at [761, 299] on span "2" at bounding box center [760, 302] width 9 height 19
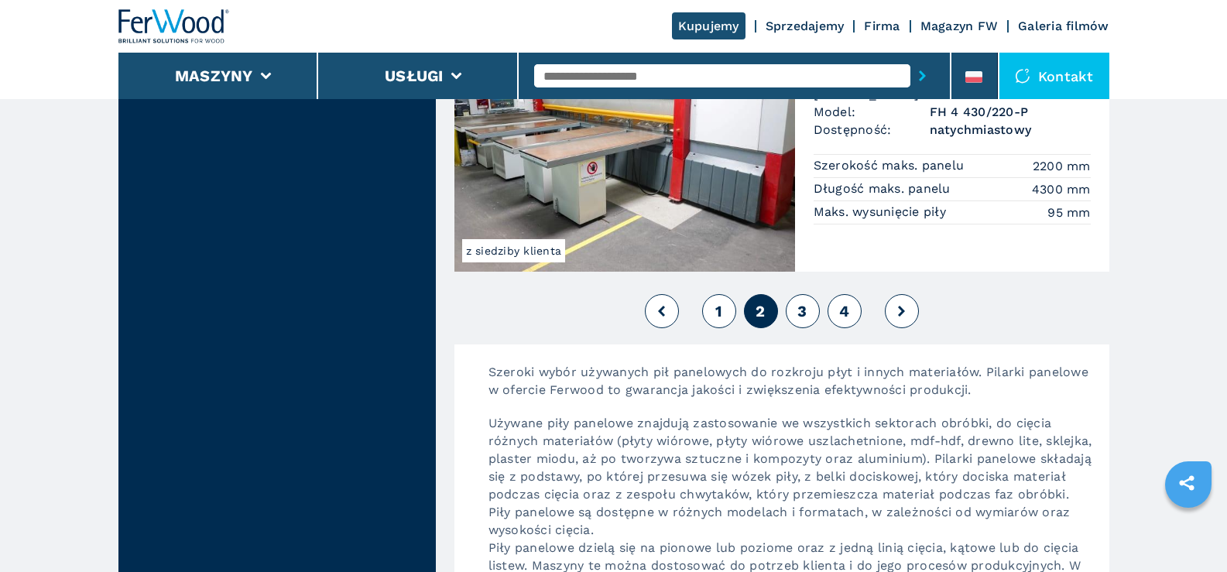
scroll to position [3950, 0]
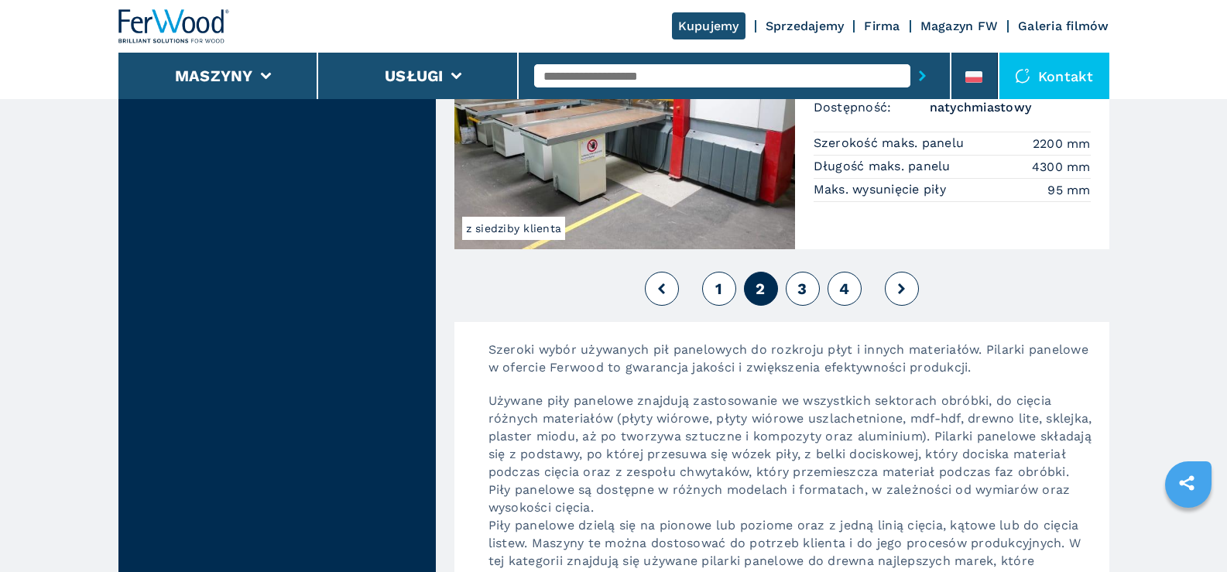
click at [807, 292] on span "3" at bounding box center [802, 289] width 9 height 19
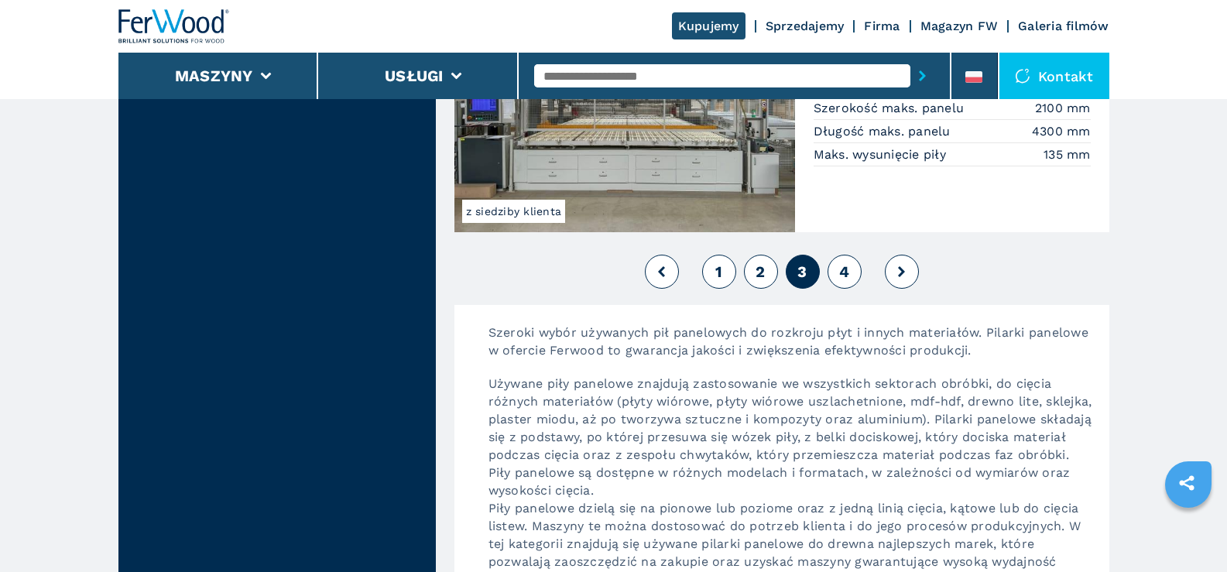
scroll to position [3640, 0]
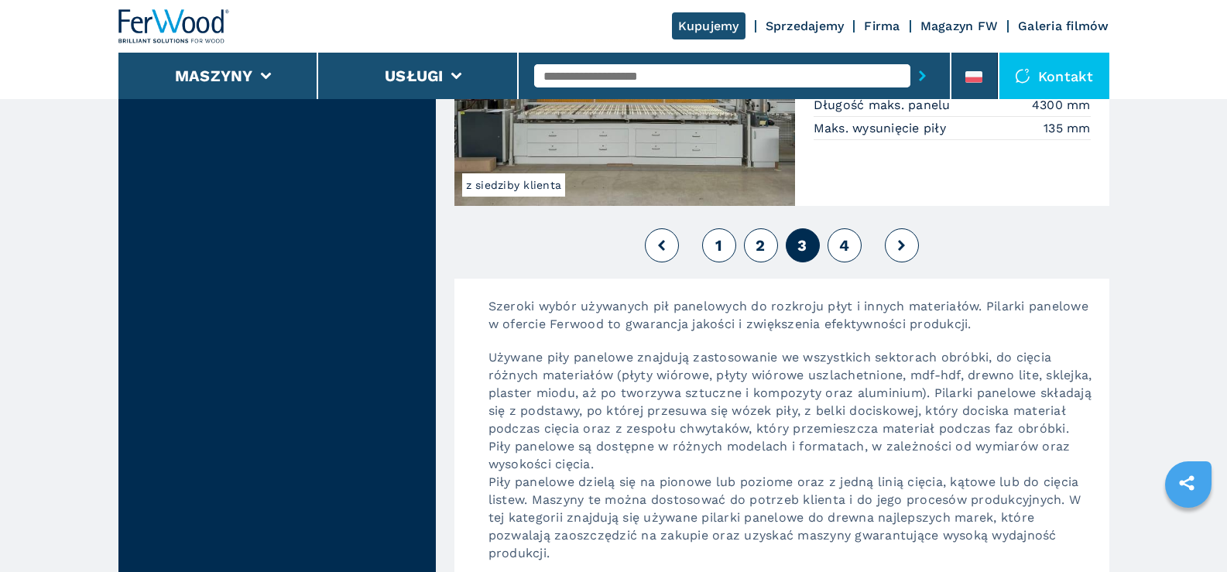
click at [849, 245] on span "4" at bounding box center [844, 245] width 10 height 19
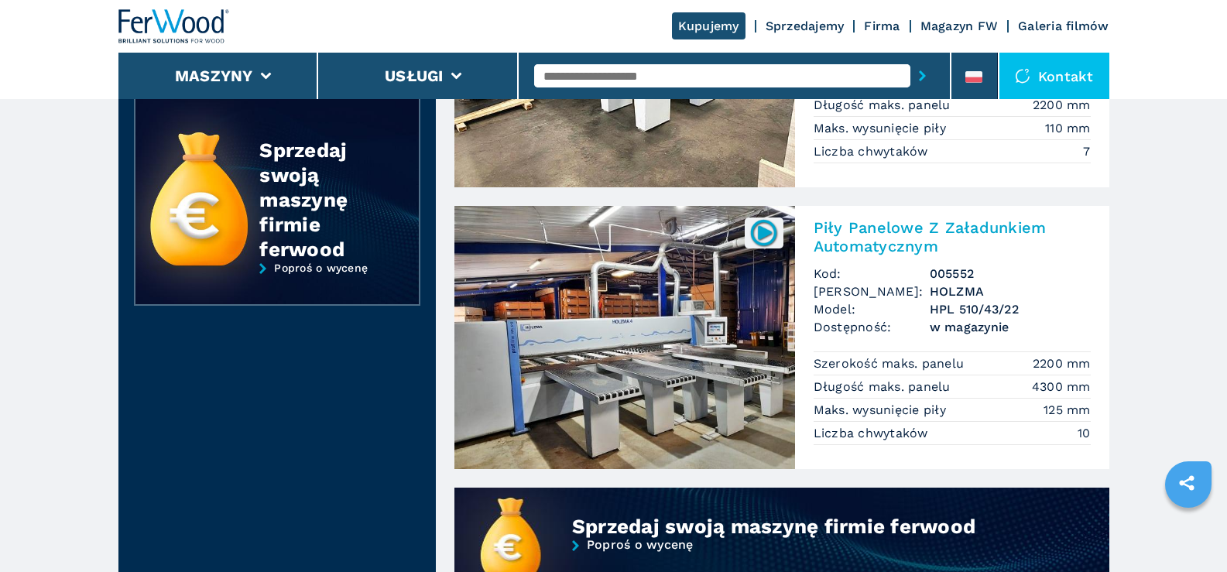
scroll to position [852, 0]
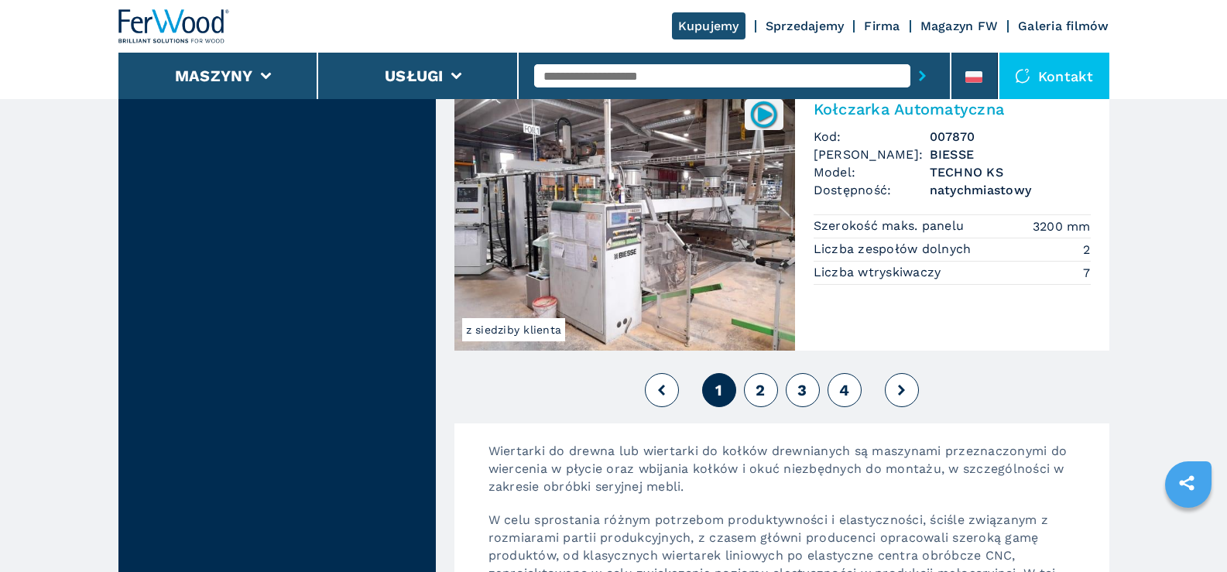
scroll to position [3485, 0]
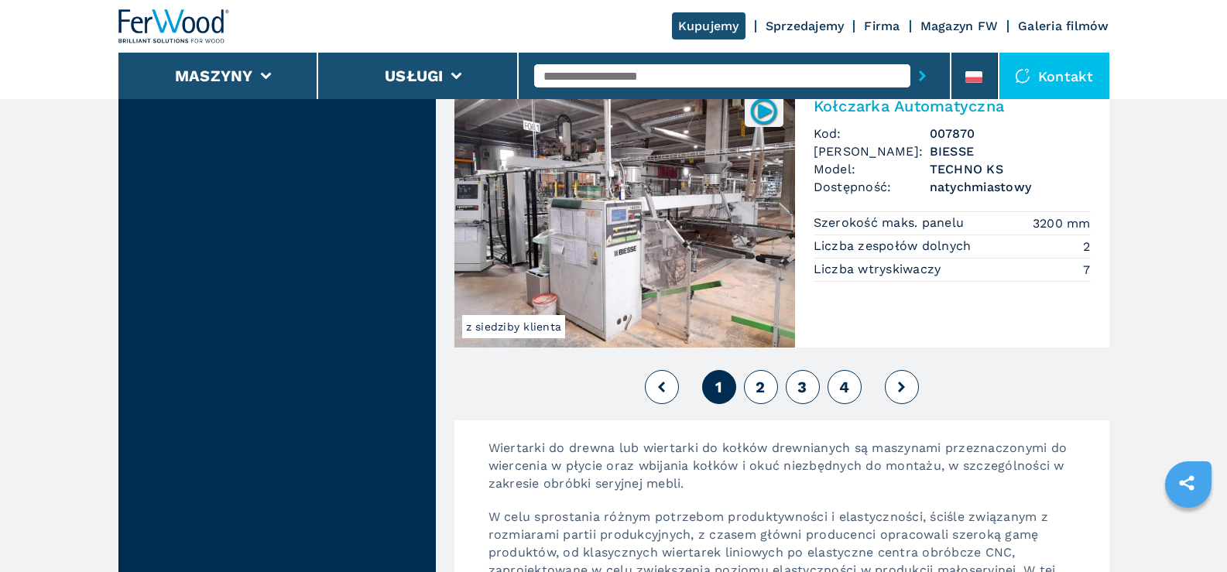
click at [763, 383] on span "2" at bounding box center [760, 387] width 9 height 19
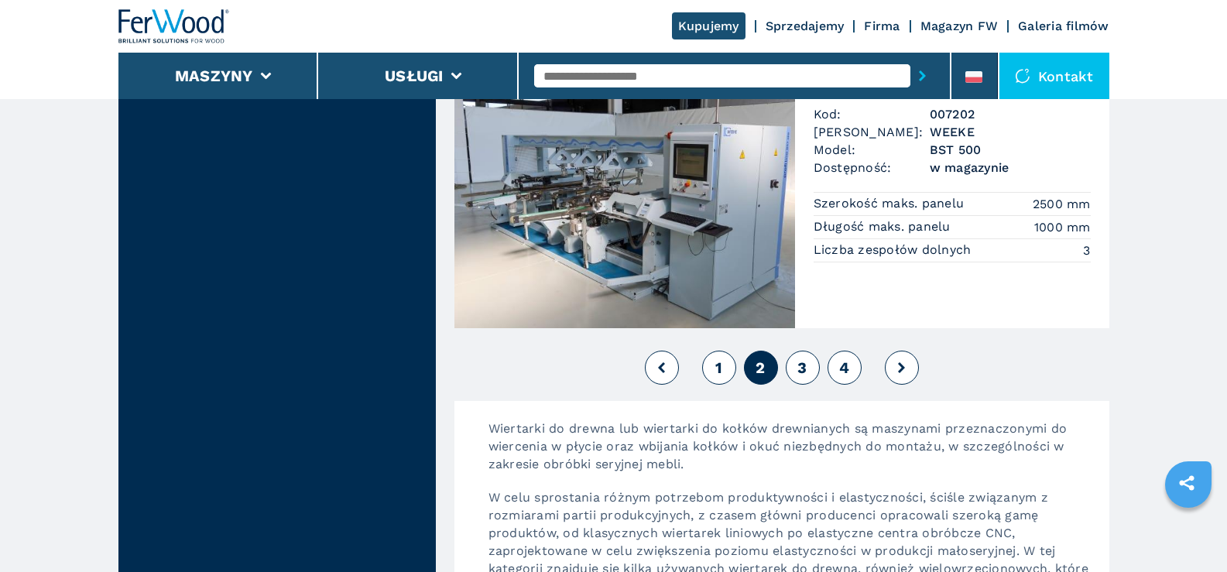
scroll to position [3562, 0]
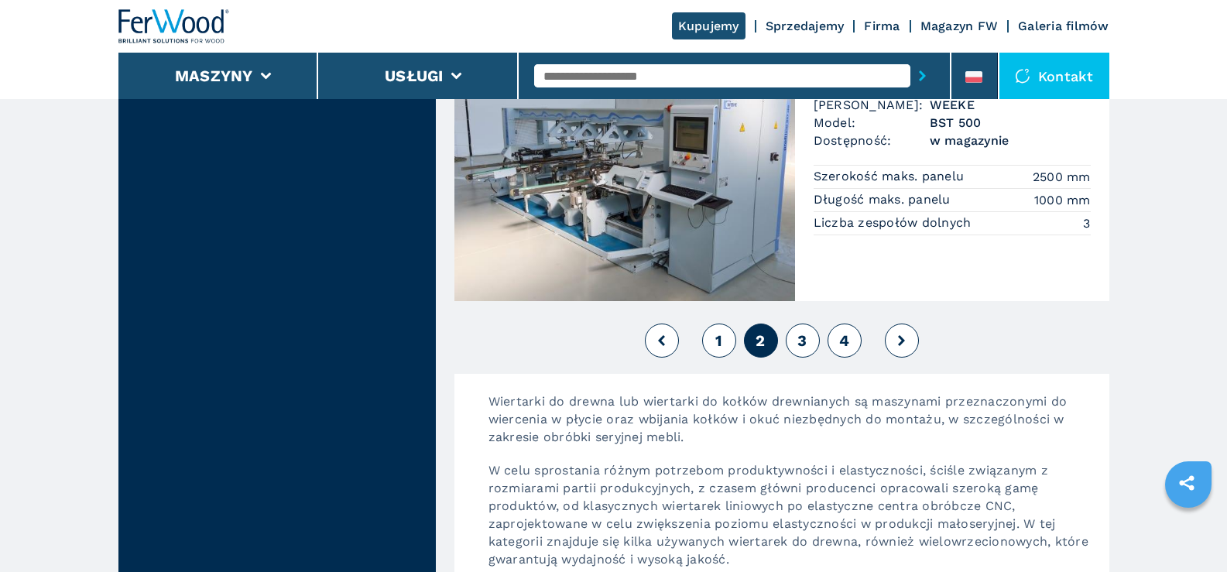
click at [802, 341] on span "3" at bounding box center [802, 340] width 9 height 19
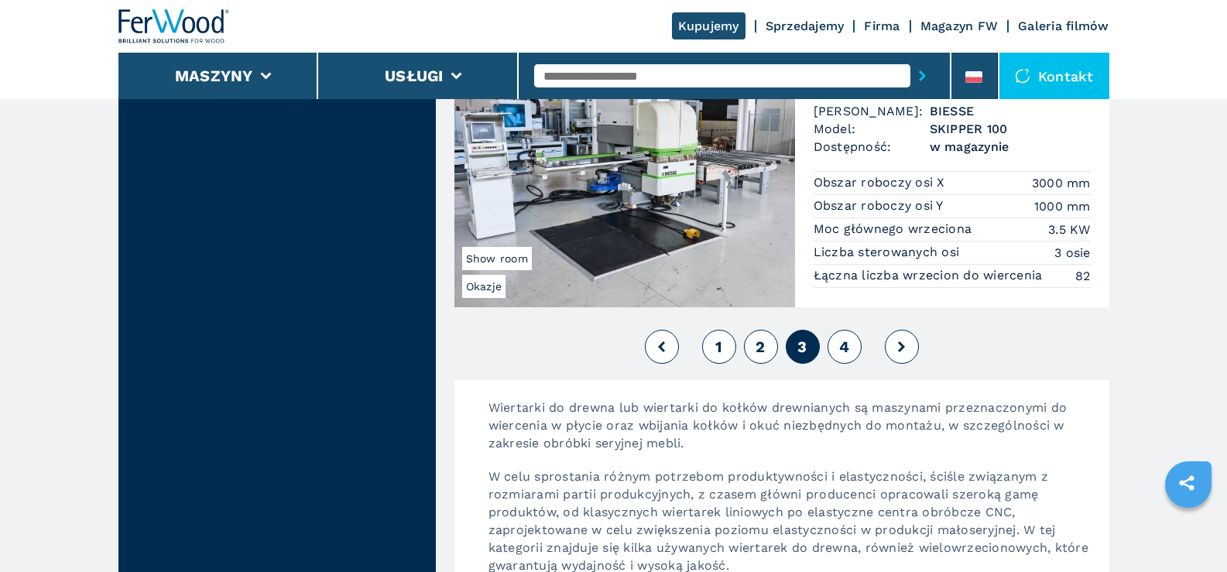
scroll to position [3562, 0]
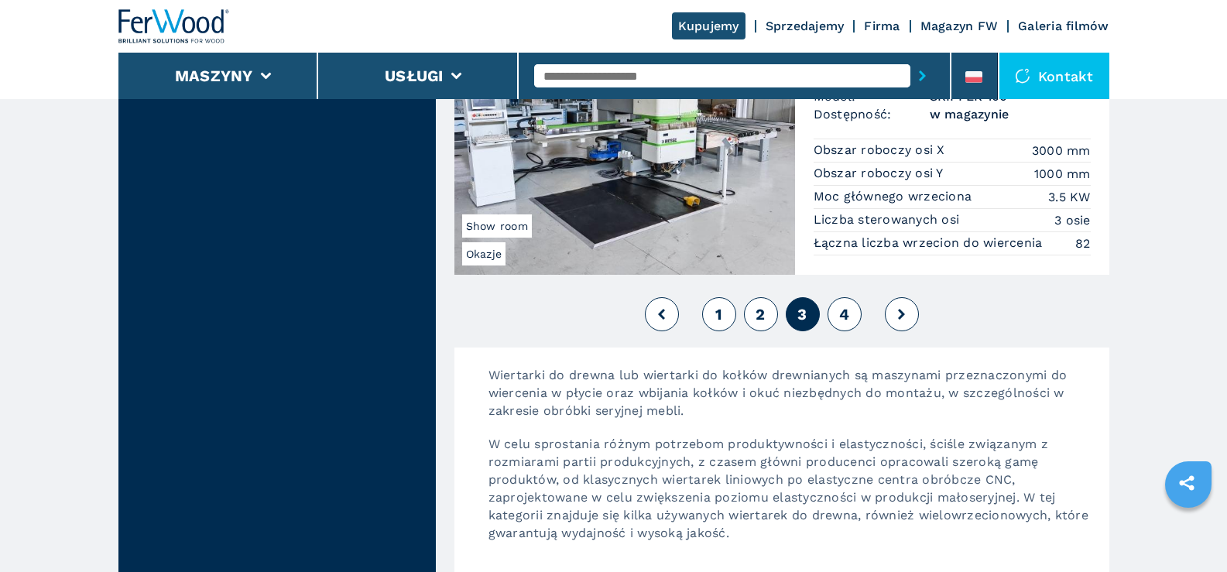
click at [845, 313] on span "4" at bounding box center [844, 314] width 10 height 19
